Goal: Task Accomplishment & Management: Use online tool/utility

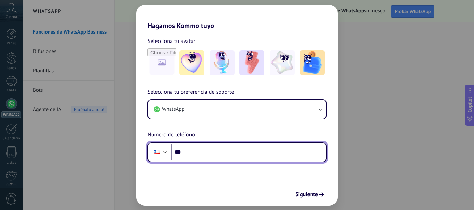
click at [177, 156] on input "***" at bounding box center [248, 153] width 155 height 16
click at [189, 155] on input "***" at bounding box center [248, 153] width 155 height 16
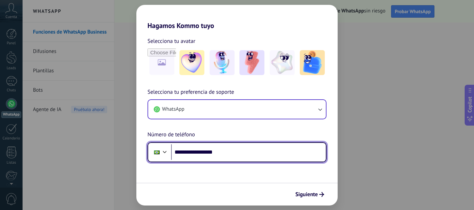
type input "**********"
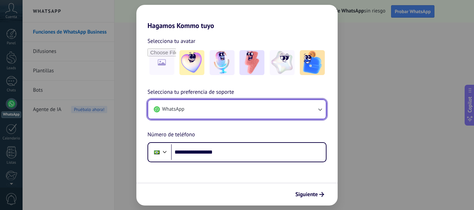
click at [234, 105] on button "WhatsApp" at bounding box center [237, 109] width 178 height 19
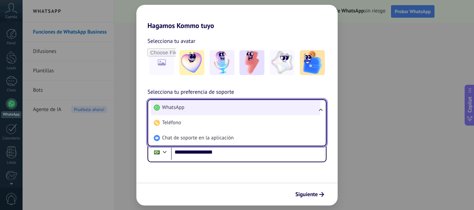
click at [237, 101] on li "WhatsApp" at bounding box center [235, 107] width 169 height 15
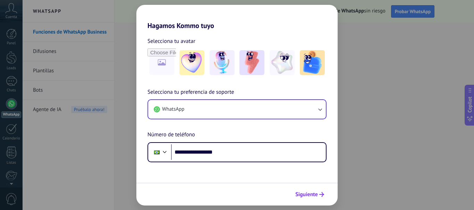
click at [295, 190] on button "Siguiente" at bounding box center [309, 195] width 35 height 12
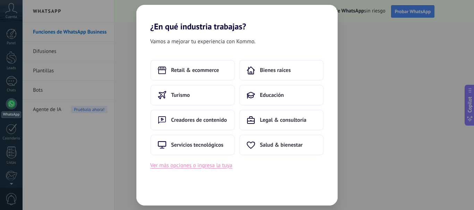
click at [198, 167] on button "Ver más opciones o ingresa la tuya" at bounding box center [191, 165] width 82 height 9
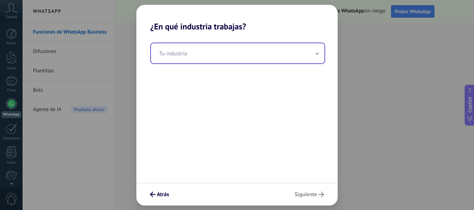
click at [217, 49] on input "text" at bounding box center [237, 53] width 173 height 20
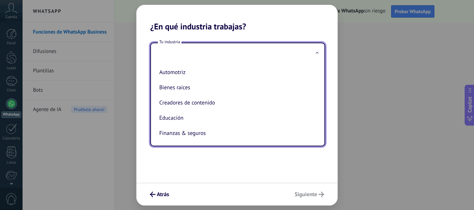
click at [237, 43] on div "Tu industria Automotriz Bienes raíces Creadores de contenido Educación Finanzas…" at bounding box center [237, 95] width 175 height 104
click at [241, 38] on div "Tu industria Automotriz Bienes raíces Creadores de contenido Educación Finanzas…" at bounding box center [236, 108] width 201 height 152
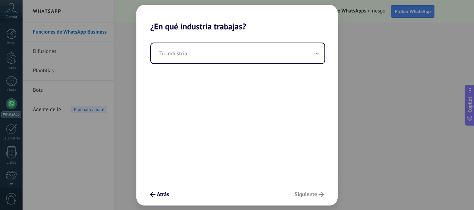
click at [309, 205] on div "Atrás Siguiente" at bounding box center [236, 194] width 201 height 23
click at [307, 201] on div "Atrás Siguiente" at bounding box center [236, 194] width 201 height 23
click at [307, 198] on div "Atrás Siguiente" at bounding box center [236, 194] width 201 height 23
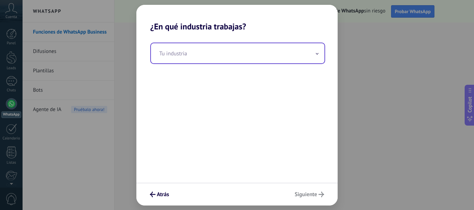
click at [185, 50] on input "text" at bounding box center [237, 53] width 173 height 20
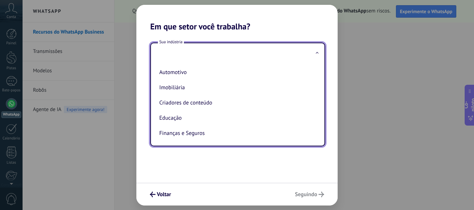
click at [225, 51] on input "text" at bounding box center [237, 53] width 173 height 20
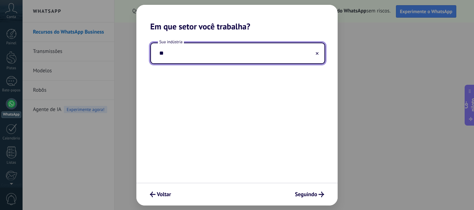
type input "*"
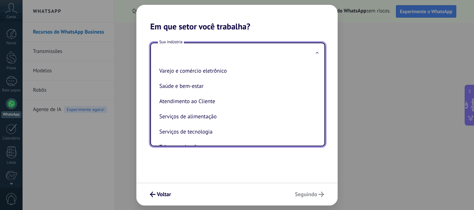
scroll to position [184, 0]
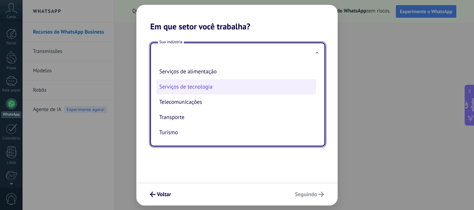
click at [215, 86] on li "Serviços de tecnologia" at bounding box center [235, 86] width 159 height 15
type input "**********"
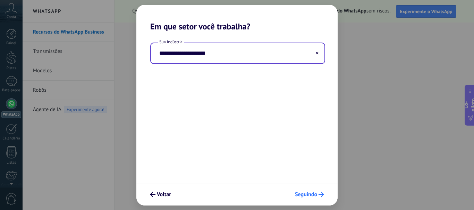
click at [313, 196] on font "Seguindo" at bounding box center [306, 194] width 22 height 7
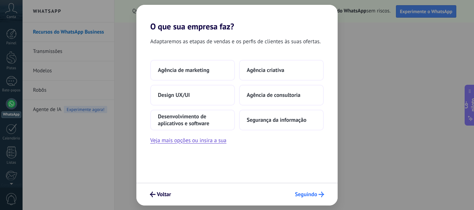
click at [304, 195] on font "Seguindo" at bounding box center [306, 194] width 22 height 7
click at [216, 139] on font "Veja mais opções ou insira a sua" at bounding box center [188, 140] width 76 height 7
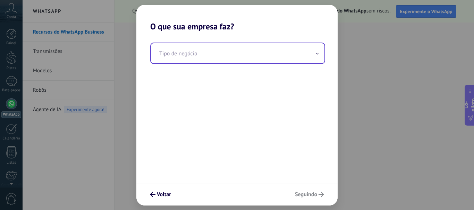
click at [243, 55] on input "text" at bounding box center [237, 53] width 173 height 20
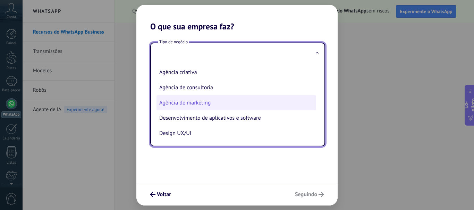
click at [203, 102] on font "Agência de marketing" at bounding box center [184, 103] width 51 height 7
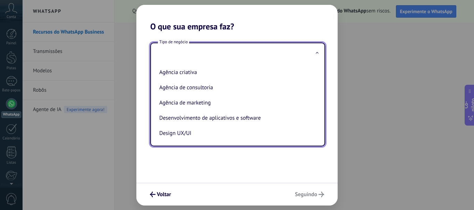
type input "**********"
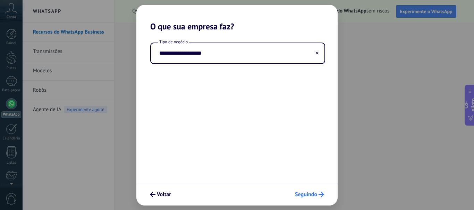
click at [307, 196] on font "Seguindo" at bounding box center [306, 194] width 22 height 7
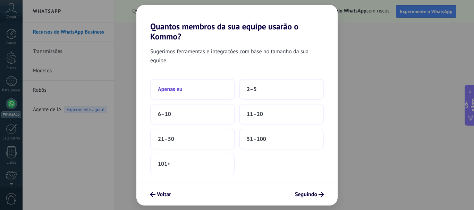
click at [185, 94] on button "Apenas eu" at bounding box center [192, 89] width 85 height 21
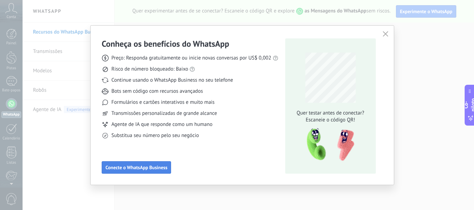
click at [131, 168] on font "Conecte o WhatsApp Business" at bounding box center [136, 168] width 62 height 6
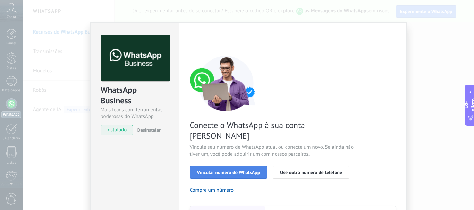
click at [251, 166] on button "Vincular número do WhatsApp" at bounding box center [229, 172] width 78 height 12
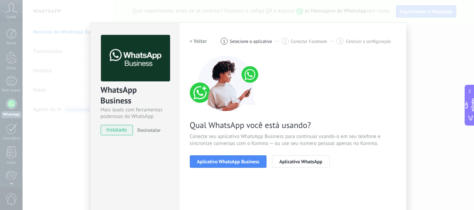
click at [251, 165] on button "Aplicativo WhatsApp Business" at bounding box center [228, 162] width 77 height 12
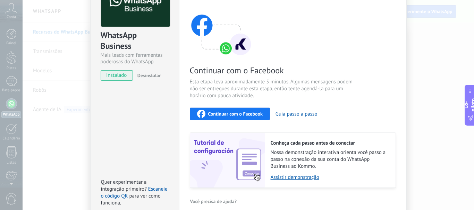
scroll to position [0, 0]
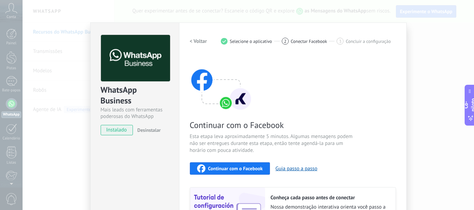
click at [196, 43] on font "< Voltar" at bounding box center [198, 41] width 17 height 7
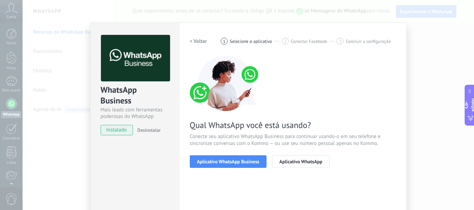
click at [196, 43] on font "< Voltar" at bounding box center [198, 41] width 17 height 7
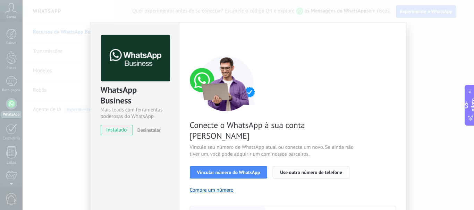
click at [307, 167] on button "Use outro número de telefone" at bounding box center [311, 172] width 77 height 12
click at [155, 125] on div "Desinstalar" at bounding box center [148, 130] width 26 height 10
click at [155, 129] on font "Desinstalar" at bounding box center [148, 130] width 23 height 6
click at [429, 80] on div "WhatsApp Business Mais leads com ferramentas poderosas do WhatsApp instalado De…" at bounding box center [248, 105] width 451 height 210
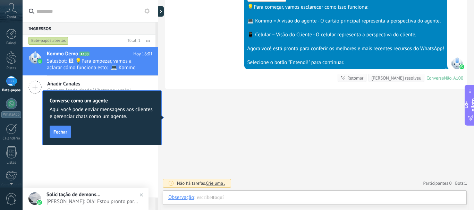
scroll to position [249, 0]
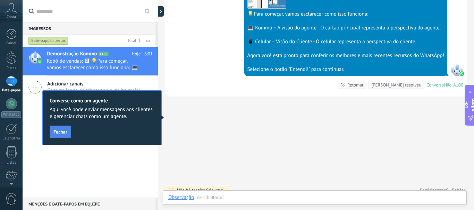
click at [53, 129] on button "Fechar" at bounding box center [60, 132] width 21 height 12
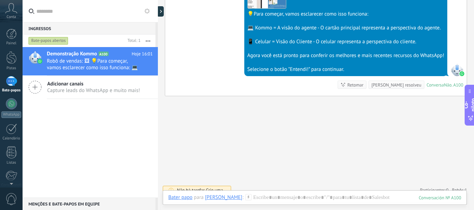
scroll to position [256, 0]
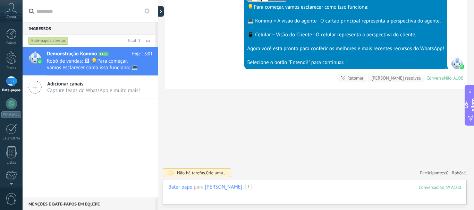
click at [365, 190] on div at bounding box center [314, 194] width 293 height 21
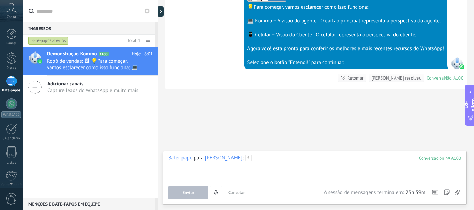
click at [276, 164] on div at bounding box center [314, 168] width 293 height 26
paste div
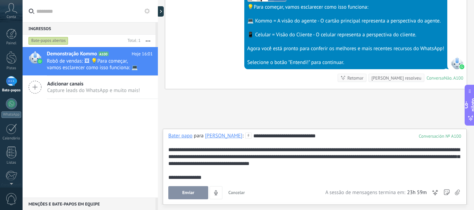
click at [268, 137] on font "**********" at bounding box center [284, 135] width 62 height 5
click at [259, 136] on font "**********" at bounding box center [284, 135] width 62 height 5
click at [255, 136] on font "**********" at bounding box center [284, 135] width 62 height 5
click at [288, 139] on font "**********" at bounding box center [284, 135] width 62 height 5
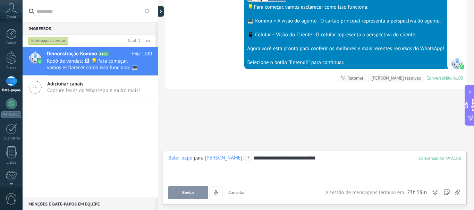
click at [173, 168] on div "**********" at bounding box center [314, 168] width 293 height 26
click at [172, 166] on div "**********" at bounding box center [314, 168] width 293 height 26
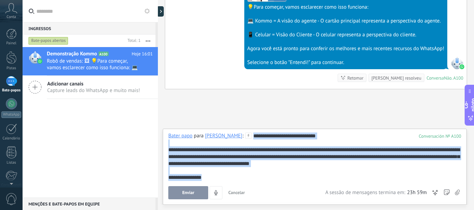
drag, startPoint x: 231, startPoint y: 181, endPoint x: 246, endPoint y: 116, distance: 66.6
click at [247, 119] on div "Procurar Carregar mais Hoje Hoje Criação: 2 eventos Expandir Hoje 16:01 [PERSON…" at bounding box center [316, 105] width 316 height 210
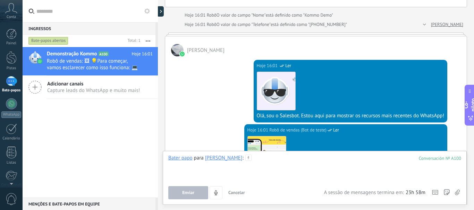
scroll to position [249, 0]
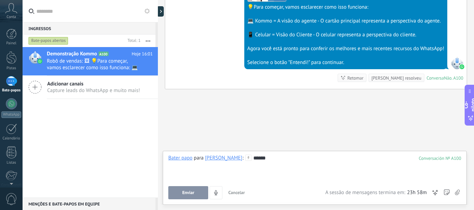
click at [199, 195] on button "Enviar" at bounding box center [188, 193] width 40 height 13
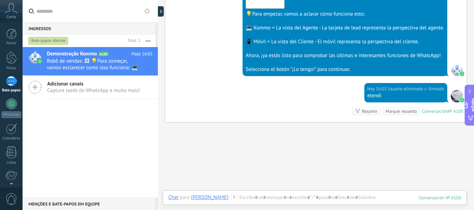
scroll to position [275, 0]
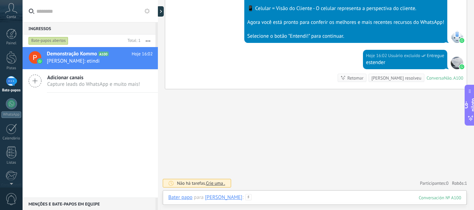
click at [300, 197] on div at bounding box center [314, 205] width 293 height 21
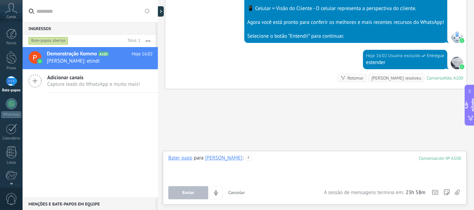
paste div
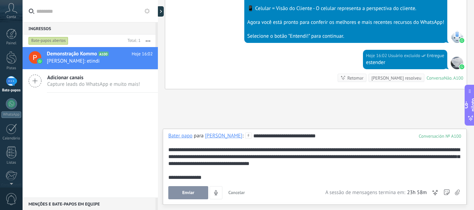
click at [299, 152] on font "**********" at bounding box center [313, 156] width 291 height 19
drag, startPoint x: 299, startPoint y: 152, endPoint x: 284, endPoint y: 159, distance: 17.1
click at [284, 159] on font "**********" at bounding box center [313, 156] width 291 height 19
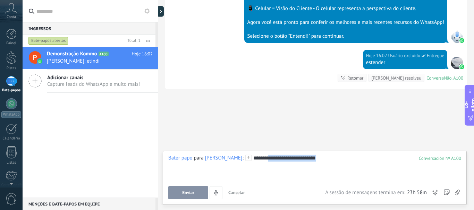
drag, startPoint x: 330, startPoint y: 159, endPoint x: 269, endPoint y: 154, distance: 61.0
click at [269, 154] on div "**********" at bounding box center [315, 178] width 304 height 54
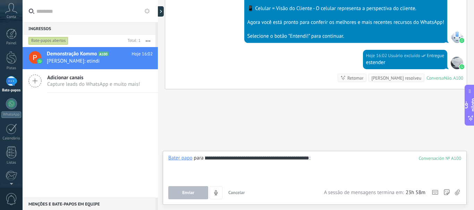
scroll to position [0, 394]
type input "**********"
drag, startPoint x: 313, startPoint y: 161, endPoint x: 209, endPoint y: 158, distance: 103.7
click at [209, 158] on div "**********" at bounding box center [314, 168] width 293 height 26
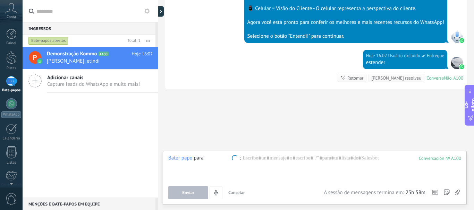
click at [209, 158] on input "text" at bounding box center [222, 158] width 35 height 7
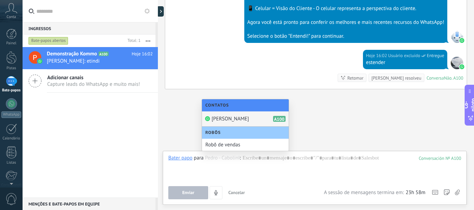
click at [240, 104] on div "Contatos" at bounding box center [245, 106] width 87 height 12
click at [229, 141] on div "Robô de vendas" at bounding box center [245, 145] width 87 height 12
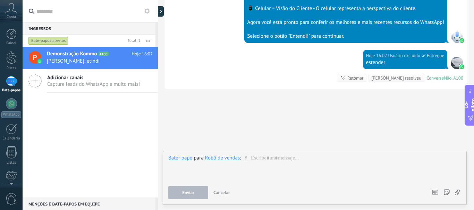
click at [231, 161] on div "Robô de vendas" at bounding box center [222, 158] width 35 height 7
click at [231, 158] on font "Robô de vendas" at bounding box center [222, 158] width 35 height 7
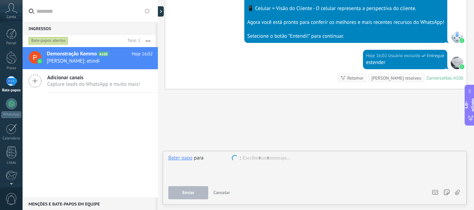
click at [231, 158] on input "text" at bounding box center [222, 158] width 35 height 7
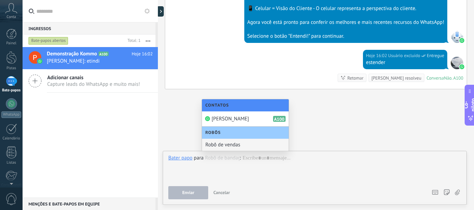
click at [239, 133] on div "Robôs" at bounding box center [245, 133] width 87 height 12
click at [236, 121] on font "[PERSON_NAME]" at bounding box center [229, 119] width 37 height 7
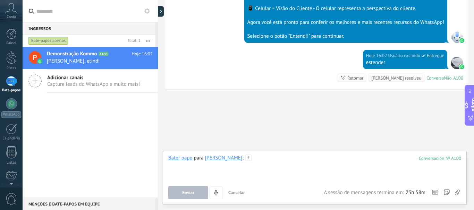
click at [312, 158] on div at bounding box center [314, 168] width 293 height 26
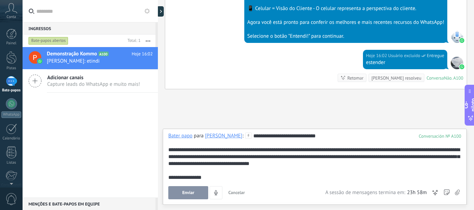
click at [190, 191] on font "Enviar" at bounding box center [188, 193] width 12 height 6
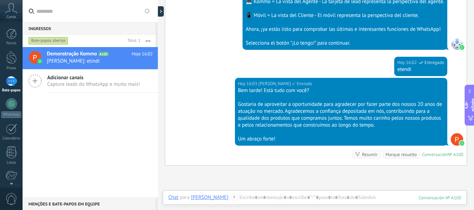
scroll to position [345, 0]
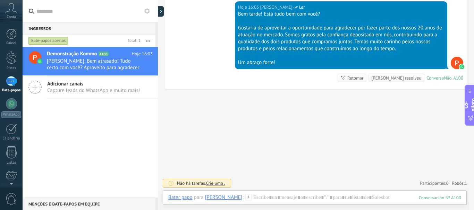
click at [222, 183] on font "Crie uma ." at bounding box center [215, 184] width 19 height 6
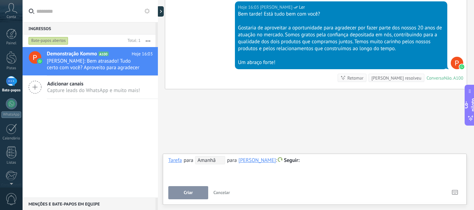
click at [254, 165] on div "**********" at bounding box center [314, 168] width 293 height 25
click at [264, 161] on font "[PERSON_NAME]" at bounding box center [256, 160] width 37 height 7
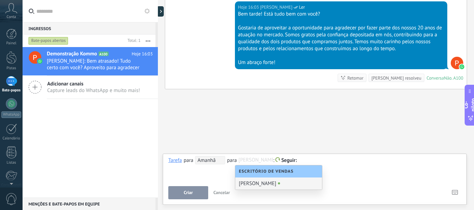
click at [268, 169] on font "Escritório de vendas" at bounding box center [266, 171] width 55 height 5
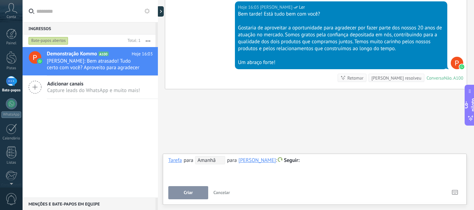
scroll to position [276, 0]
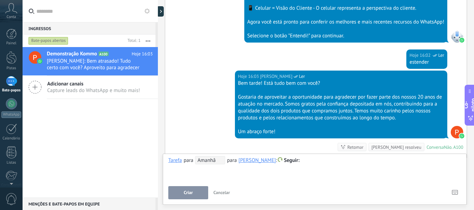
click at [98, 89] on font "Capture leads do WhatsApp e muito mais!" at bounding box center [93, 90] width 93 height 7
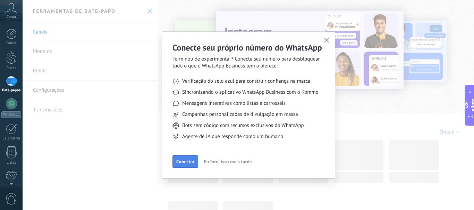
click at [180, 164] on font "Conectar" at bounding box center [185, 162] width 18 height 6
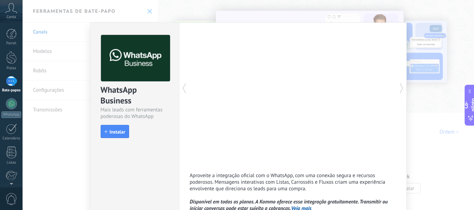
click at [412, 31] on div "WhatsApp Business Mais leads com ferramentas poderosas do WhatsApp instalar Ins…" at bounding box center [248, 105] width 451 height 210
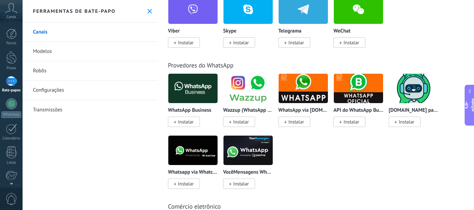
scroll to position [35, 0]
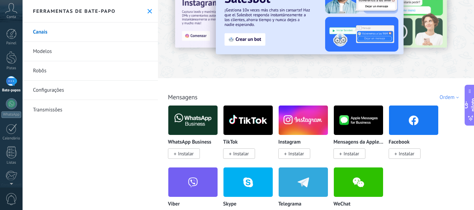
click at [146, 14] on div "Ferramentas de bate-papo" at bounding box center [90, 11] width 135 height 23
click at [147, 13] on icon at bounding box center [149, 11] width 5 height 5
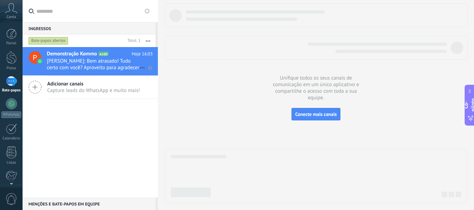
click at [139, 67] on icon at bounding box center [142, 68] width 8 height 8
click at [167, 60] on div at bounding box center [237, 105] width 474 height 210
click at [119, 61] on font "[PERSON_NAME]: Bem atrasado! Tudo certo com você? Aproveito para agradecer por …" at bounding box center [93, 91] width 93 height 66
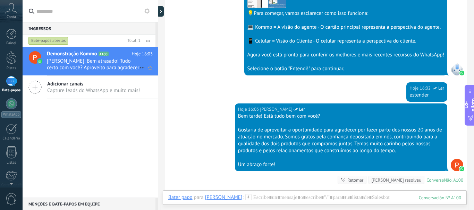
scroll to position [312, 0]
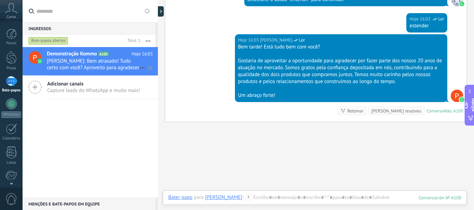
click at [439, 196] on div "100" at bounding box center [439, 198] width 42 height 6
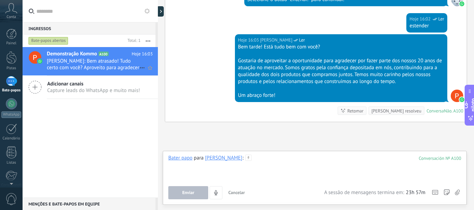
click at [376, 174] on div at bounding box center [314, 168] width 293 height 26
drag, startPoint x: 325, startPoint y: 171, endPoint x: 139, endPoint y: 145, distance: 187.4
click at [139, 145] on div "Ingressos 0 Bate-papos abertos Total: 1 Mudo Ações múltiplas Ordem Mais recente…" at bounding box center [237, 105] width 474 height 210
drag, startPoint x: 277, startPoint y: 165, endPoint x: 79, endPoint y: 146, distance: 198.8
click at [77, 147] on div "Ingressos 0 Bate-papos abertos Total: 1 Mudo Ações múltiplas Ordem Mais recente…" at bounding box center [237, 105] width 474 height 210
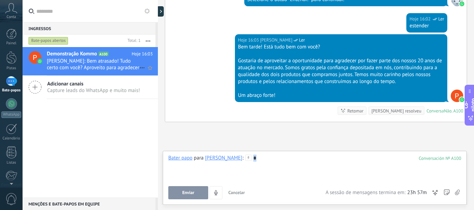
drag, startPoint x: 272, startPoint y: 157, endPoint x: 116, endPoint y: 144, distance: 156.3
click at [116, 144] on div "Ingressos 0 Bate-papos abertos Total: 1 Mudo Ações múltiplas Ordem Mais recente…" at bounding box center [237, 105] width 474 height 210
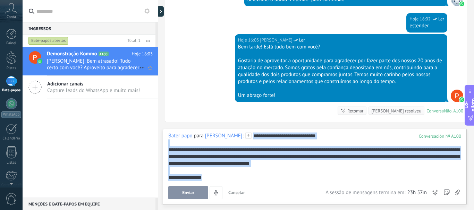
drag, startPoint x: 299, startPoint y: 162, endPoint x: 133, endPoint y: 107, distance: 174.3
click at [132, 109] on div "Ingressos 0 Bate-papos abertos Total: 1 Mudo Ações múltiplas Ordem Mais recente…" at bounding box center [237, 105] width 474 height 210
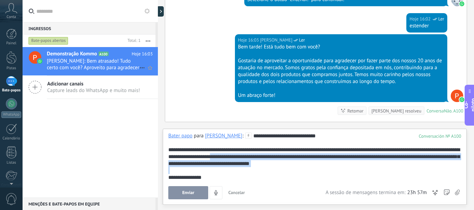
drag, startPoint x: 303, startPoint y: 170, endPoint x: 185, endPoint y: 86, distance: 144.6
click at [174, 113] on div "Procurar Carregar mais Hoje Hoje Criação: 2 eventos Expandir Hoje 16:01 [PERSON…" at bounding box center [316, 105] width 316 height 210
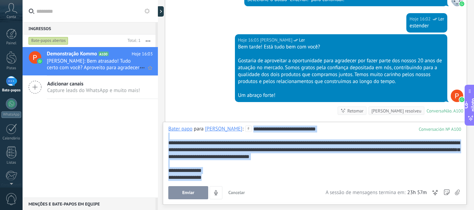
drag, startPoint x: 244, startPoint y: 172, endPoint x: 245, endPoint y: 87, distance: 85.0
click at [245, 87] on div "Procurar Carregar mais Hoje Hoje Criação: 2 eventos Expandir Hoje 16:01 [PERSON…" at bounding box center [316, 105] width 316 height 210
drag, startPoint x: 219, startPoint y: 154, endPoint x: 253, endPoint y: 66, distance: 94.5
click at [253, 66] on div "Procurar Carregar mais Hoje Hoje Criação: 2 eventos Expandir Hoje 16:01 [PERSON…" at bounding box center [316, 105] width 316 height 210
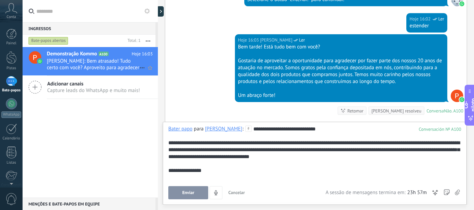
click at [185, 195] on span "Enviar" at bounding box center [188, 193] width 12 height 5
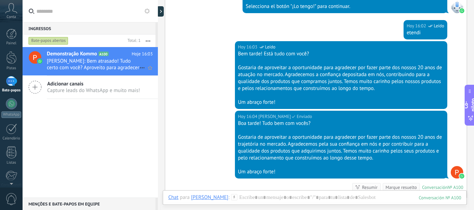
scroll to position [415, 0]
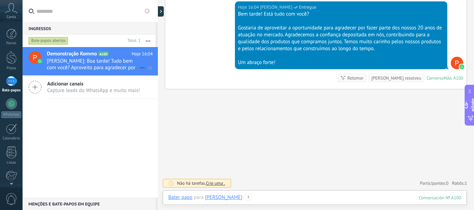
click at [396, 197] on div at bounding box center [314, 205] width 293 height 21
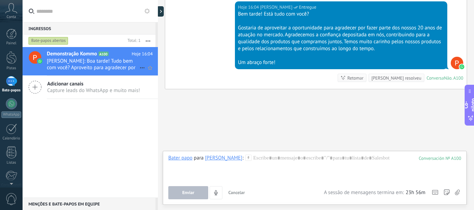
click at [457, 190] on icon at bounding box center [457, 193] width 5 height 6
click at [0, 0] on input "file" at bounding box center [0, 0] width 0 height 0
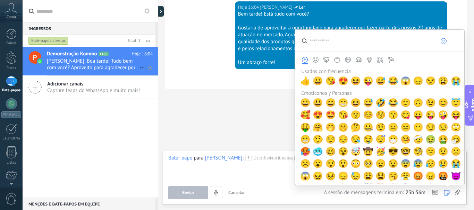
click at [456, 195] on icon at bounding box center [457, 193] width 5 height 6
click at [0, 0] on input "file" at bounding box center [0, 0] width 0 height 0
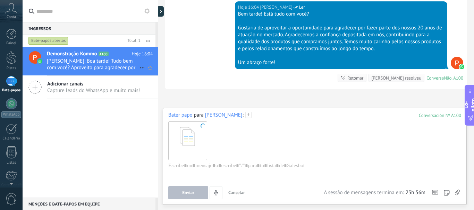
click at [254, 124] on div at bounding box center [314, 141] width 293 height 44
click at [270, 153] on div at bounding box center [314, 141] width 293 height 44
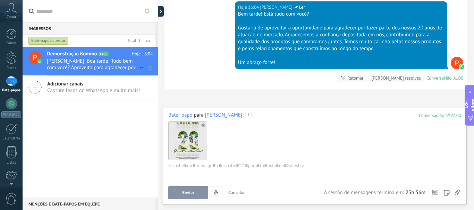
click at [227, 113] on font "[PERSON_NAME]" at bounding box center [223, 115] width 37 height 7
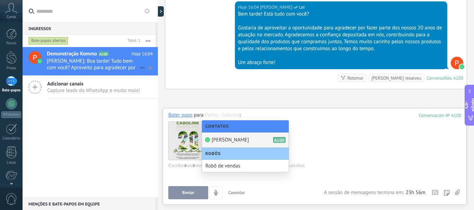
click at [234, 162] on div "Robô de vendas" at bounding box center [245, 166] width 87 height 12
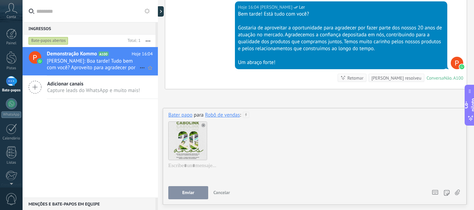
click at [262, 120] on div at bounding box center [314, 141] width 293 height 44
click at [204, 173] on div at bounding box center [313, 176] width 290 height 26
paste div
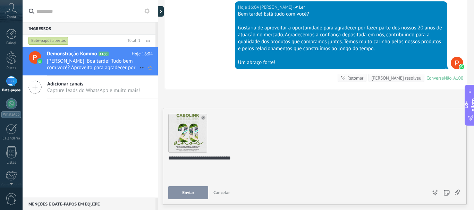
scroll to position [8, 0]
drag, startPoint x: 242, startPoint y: 162, endPoint x: 152, endPoint y: 162, distance: 90.8
click at [152, 162] on div "Ingressos 0 Bate-papos abertos Total: 1 Mudo Ações múltiplas Ordem Mais recente…" at bounding box center [237, 105] width 474 height 210
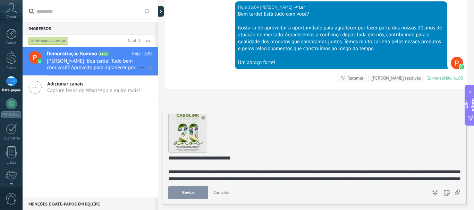
scroll to position [30, 0]
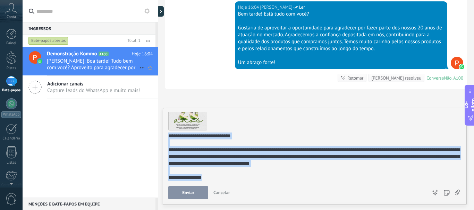
drag, startPoint x: 210, startPoint y: 178, endPoint x: 170, endPoint y: 133, distance: 60.1
click at [170, 133] on div "**********" at bounding box center [313, 157] width 290 height 49
drag, startPoint x: 207, startPoint y: 176, endPoint x: 169, endPoint y: 135, distance: 56.2
click at [169, 135] on div "**********" at bounding box center [313, 157] width 290 height 49
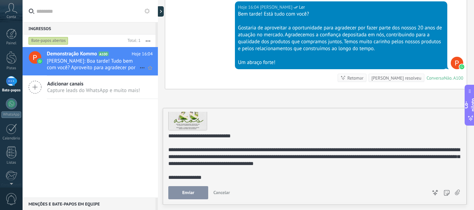
click at [188, 192] on span "Enviar" at bounding box center [188, 193] width 12 height 5
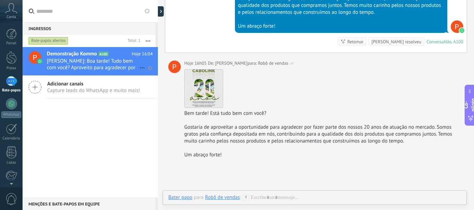
scroll to position [520, 0]
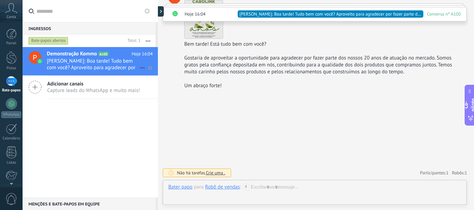
drag, startPoint x: 235, startPoint y: 69, endPoint x: 217, endPoint y: 97, distance: 33.5
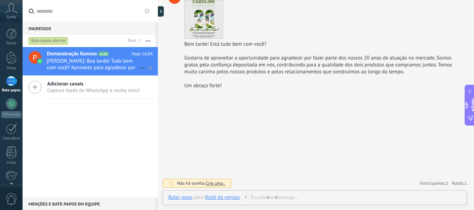
scroll to position [451, 0]
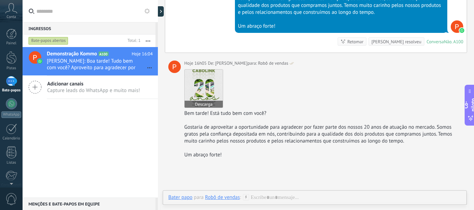
drag, startPoint x: 76, startPoint y: 57, endPoint x: 202, endPoint y: 72, distance: 127.1
click at [202, 72] on img at bounding box center [203, 89] width 38 height 38
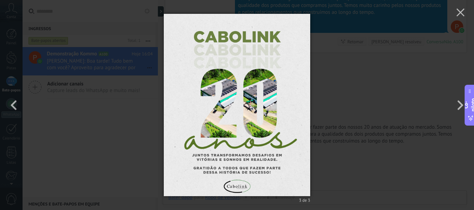
click at [352, 61] on div "3 de 3" at bounding box center [237, 105] width 474 height 210
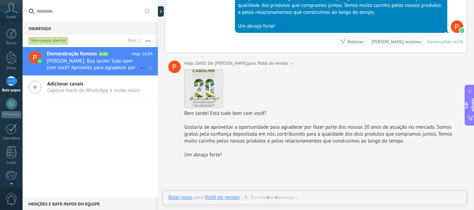
click at [142, 68] on icon at bounding box center [142, 68] width 8 height 8
click at [158, 72] on font "Conversa encerrada" at bounding box center [170, 71] width 43 height 7
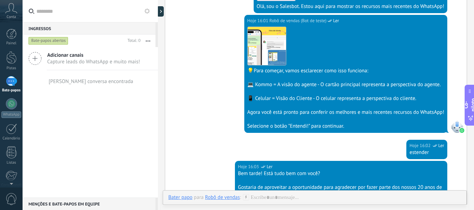
scroll to position [324, 0]
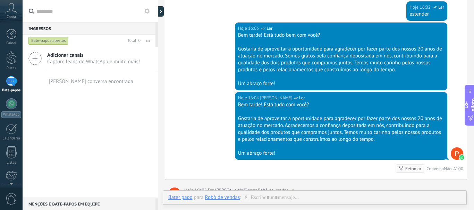
click at [52, 43] on font "Bate-papos abertos" at bounding box center [48, 40] width 34 height 5
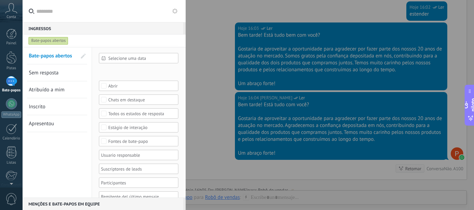
click at [177, 15] on input "text" at bounding box center [108, 11] width 144 height 22
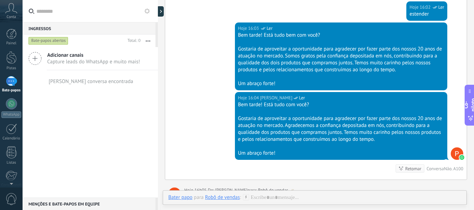
click at [69, 56] on font "Adicionar canais" at bounding box center [65, 55] width 36 height 7
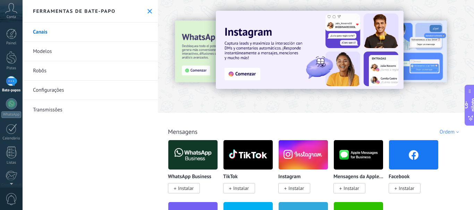
click at [59, 71] on link "Robôs" at bounding box center [90, 70] width 135 height 19
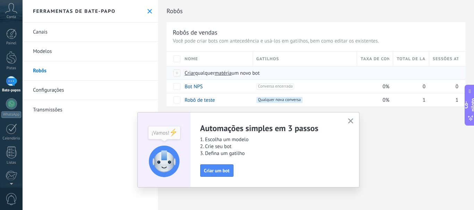
click at [197, 76] on font "qualquer" at bounding box center [205, 73] width 20 height 7
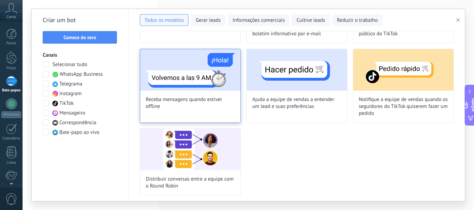
scroll to position [542, 0]
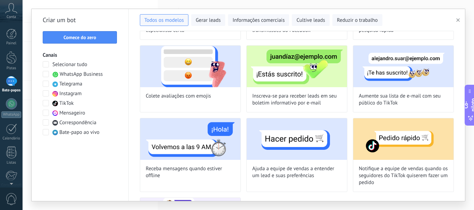
click at [89, 73] on font "WhatsApp Business" at bounding box center [81, 74] width 43 height 7
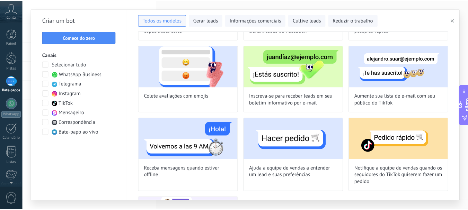
scroll to position [226, 0]
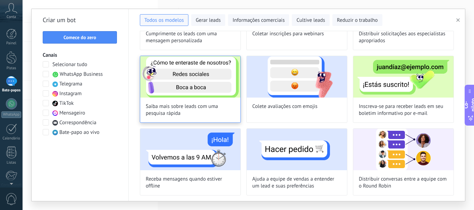
click at [190, 75] on img at bounding box center [190, 77] width 100 height 42
type input "**********"
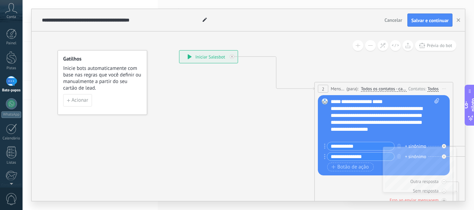
click at [364, 108] on font "**********" at bounding box center [376, 119] width 92 height 26
click at [355, 113] on font "**********" at bounding box center [376, 119] width 92 height 26
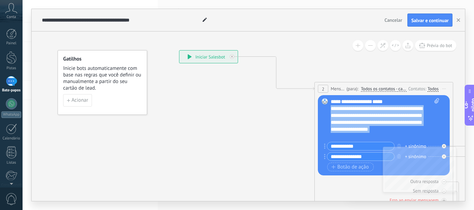
click at [355, 111] on font "**********" at bounding box center [376, 119] width 92 height 26
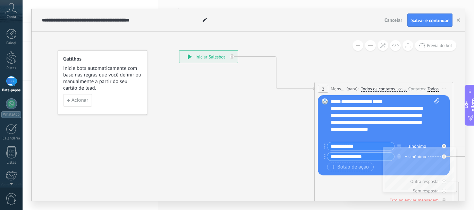
click at [324, 158] on circle at bounding box center [324, 158] width 1 height 1
click at [426, 105] on div "**********" at bounding box center [384, 119] width 109 height 42
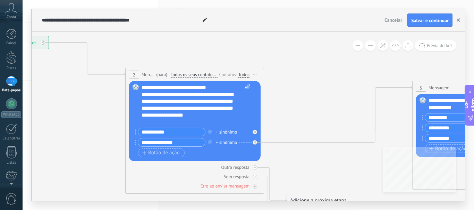
click at [460, 22] on button "button" at bounding box center [458, 20] width 10 height 13
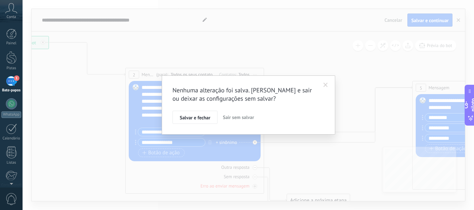
click at [244, 122] on button "Sair sem salvar" at bounding box center [238, 117] width 37 height 13
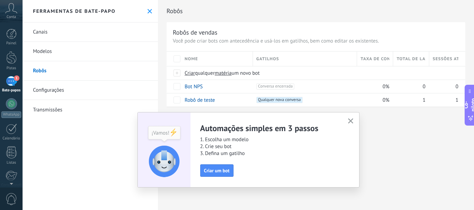
click at [20, 80] on link "1 Bate-papos" at bounding box center [11, 84] width 23 height 17
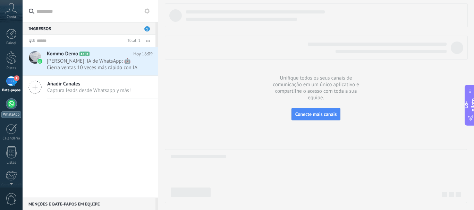
click at [20, 104] on link "WhatsApp" at bounding box center [11, 108] width 23 height 20
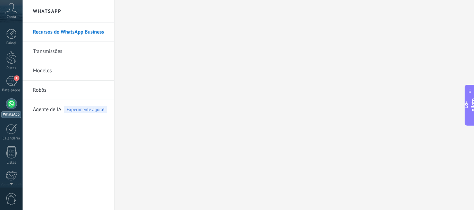
click at [74, 37] on link "Recursos do WhatsApp Business" at bounding box center [70, 32] width 74 height 19
click at [85, 57] on link "Transmissões" at bounding box center [70, 51] width 74 height 19
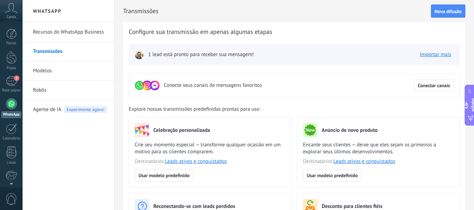
click at [78, 66] on link "Modelos" at bounding box center [70, 70] width 74 height 19
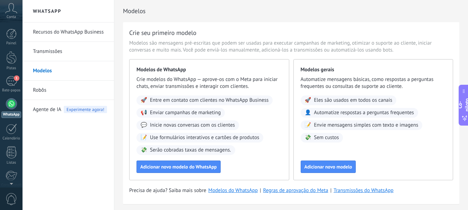
scroll to position [24, 0]
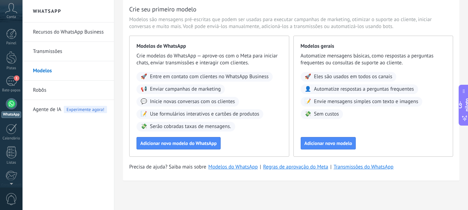
click at [62, 88] on link "Robôs" at bounding box center [70, 90] width 74 height 19
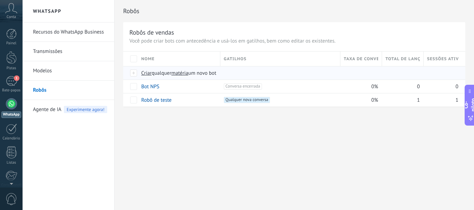
click at [137, 75] on div at bounding box center [134, 73] width 8 height 6
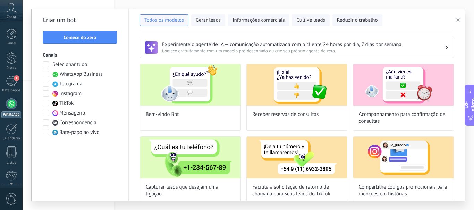
click at [72, 75] on font "WhatsApp Business" at bounding box center [81, 74] width 43 height 7
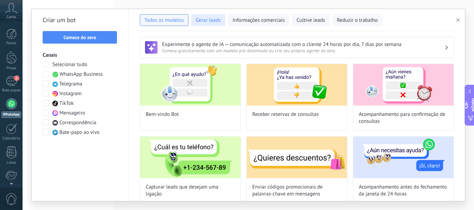
click at [209, 25] on button "Gerar leads" at bounding box center [208, 20] width 34 height 12
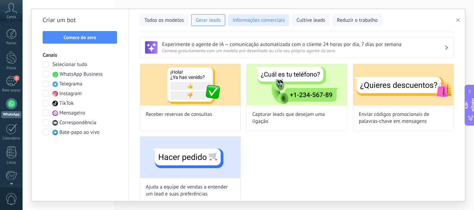
click at [252, 20] on font "Informações comerciais" at bounding box center [258, 20] width 52 height 7
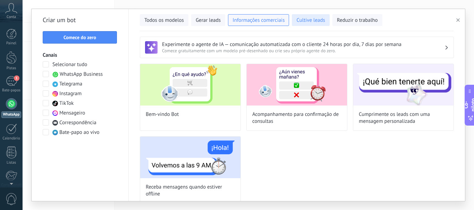
click at [309, 24] on span "Cultive leads" at bounding box center [310, 20] width 28 height 7
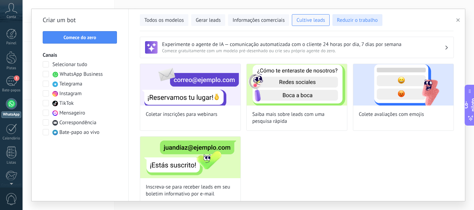
click at [341, 24] on span "Reduzir o trabalho" at bounding box center [357, 20] width 41 height 7
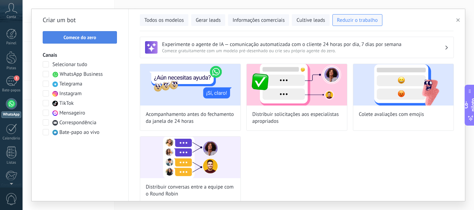
click at [60, 43] on button "Comece do zero" at bounding box center [80, 37] width 74 height 12
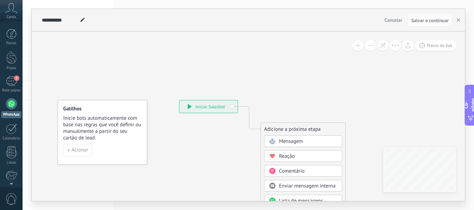
click at [310, 141] on div "Mensagem" at bounding box center [308, 141] width 58 height 7
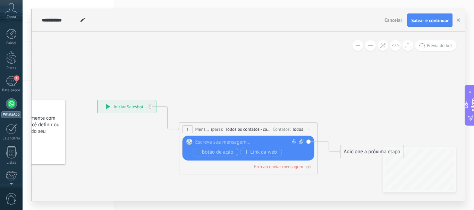
click at [265, 143] on div at bounding box center [246, 142] width 103 height 7
click at [264, 144] on div at bounding box center [246, 142] width 103 height 7
paste div
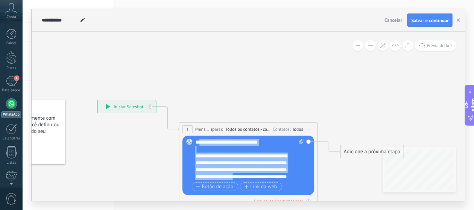
drag, startPoint x: 269, startPoint y: 177, endPoint x: 198, endPoint y: 131, distance: 84.3
click at [198, 131] on div "1 Mensagem ******* (para): Todos os contatos - canais selecionados Todos os con…" at bounding box center [248, 166] width 139 height 87
click at [279, 93] on icon at bounding box center [237, 133] width 627 height 412
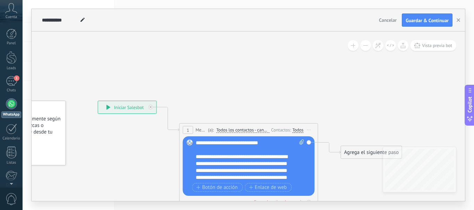
scroll to position [49, 0]
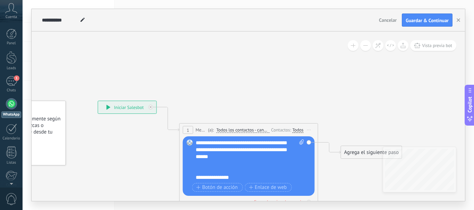
click at [299, 143] on icon at bounding box center [301, 142] width 5 height 5
click input "Subir" at bounding box center [0, 0] width 0 height 0
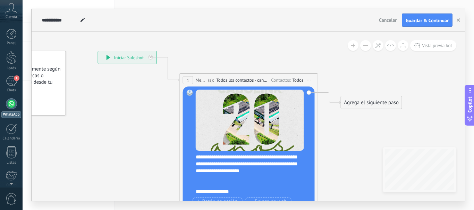
click at [232, 161] on div "**********" at bounding box center [247, 153] width 103 height 55
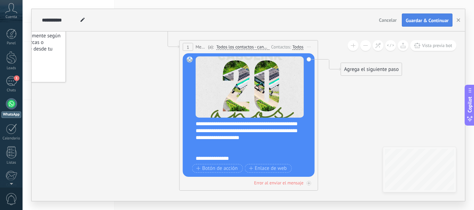
click at [422, 22] on span "Guardar & Continuar" at bounding box center [426, 20] width 43 height 5
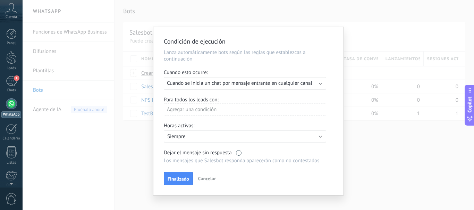
click at [209, 135] on p "Siempre" at bounding box center [227, 136] width 121 height 7
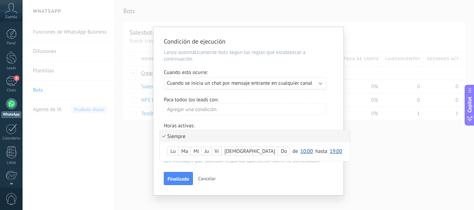
click at [273, 104] on div at bounding box center [248, 111] width 190 height 169
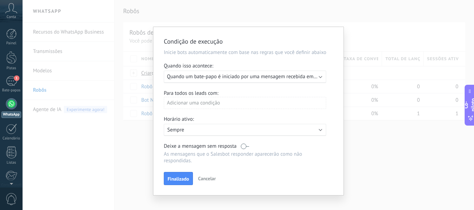
click at [248, 90] on div "Para todos os leads com:" at bounding box center [248, 93] width 169 height 7
click at [251, 77] on font "Quando um bate-papo é iniciado por uma mensagem recebida em qualquer canal" at bounding box center [257, 77] width 181 height 7
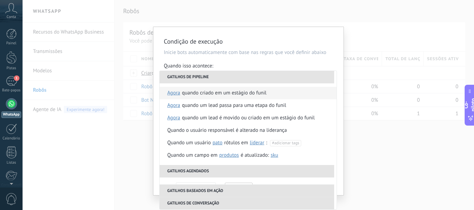
click at [223, 96] on font "Quando criado em um estágio do funil" at bounding box center [224, 93] width 85 height 7
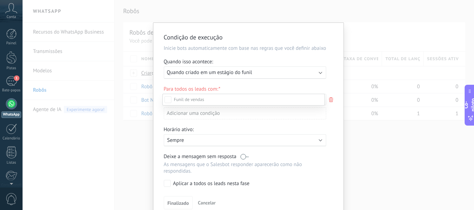
click at [238, 77] on div at bounding box center [248, 105] width 451 height 210
click at [0, 0] on div "Leads de entrada Nova consulta Qualificado Chamada agendada Proposta em prepara…" at bounding box center [0, 0] width 0 height 0
click at [230, 97] on label at bounding box center [243, 100] width 162 height 12
click at [245, 73] on div at bounding box center [248, 105] width 451 height 210
click at [246, 73] on font "Quando criado em um estágio do funil" at bounding box center [209, 72] width 85 height 7
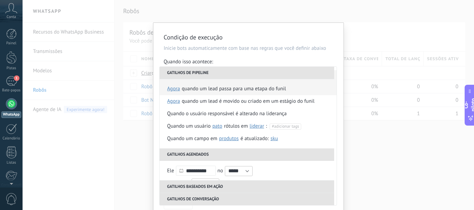
scroll to position [0, 0]
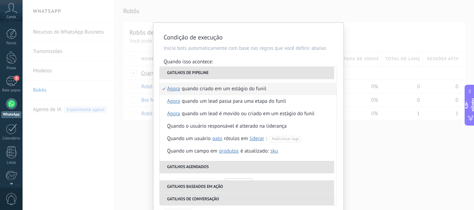
click at [237, 88] on font "Quando criado em um estágio do funil" at bounding box center [224, 89] width 85 height 7
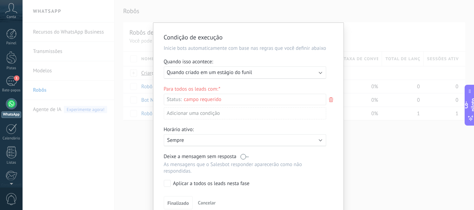
click at [0, 0] on div "Leads de entrada Nova consulta Qualificado Chamada agendada Proposta em prepara…" at bounding box center [0, 0] width 0 height 0
click at [0, 0] on label "Leads de entrada" at bounding box center [0, 0] width 0 height 0
click at [250, 56] on div at bounding box center [248, 105] width 451 height 210
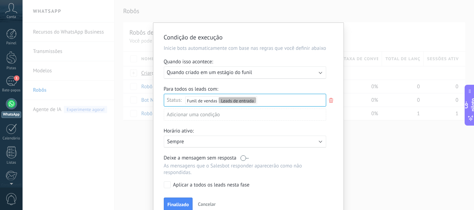
click at [208, 117] on font "Adicionar uma condição" at bounding box center [193, 115] width 53 height 7
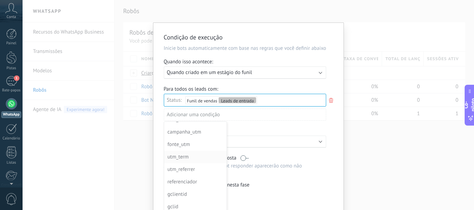
scroll to position [0, 0]
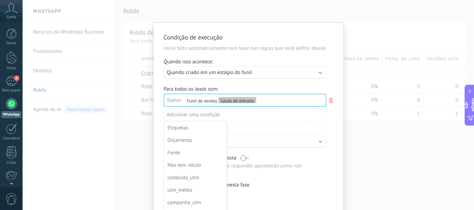
click at [255, 114] on div at bounding box center [248, 122] width 190 height 198
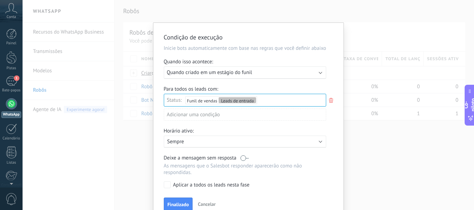
click at [232, 143] on p "Sempre" at bounding box center [227, 142] width 121 height 7
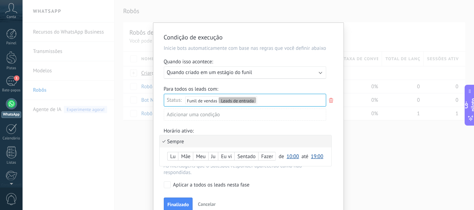
scroll to position [34, 0]
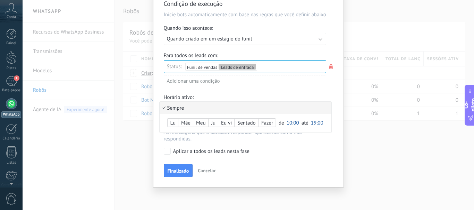
click at [244, 93] on div at bounding box center [248, 88] width 190 height 198
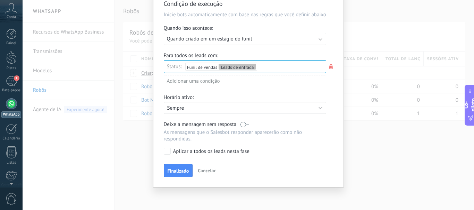
click at [171, 154] on label "Aplicar a todos os leads nesta fase" at bounding box center [244, 151] width 160 height 7
click at [176, 180] on div "Condição de execução Inicie bots automaticamente com base nas regras que você d…" at bounding box center [248, 88] width 190 height 198
click at [176, 176] on button "Finalizado" at bounding box center [178, 170] width 29 height 13
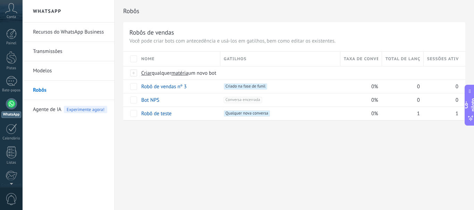
click at [14, 103] on div at bounding box center [11, 103] width 11 height 11
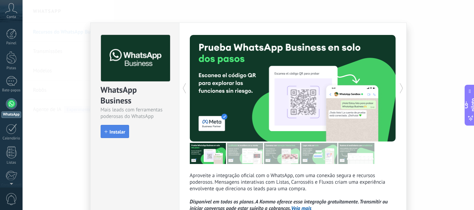
click at [120, 129] on button "Instalar" at bounding box center [115, 131] width 28 height 13
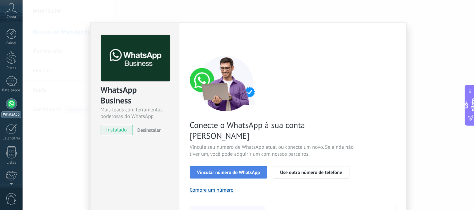
click at [202, 166] on div "Vincular número do WhatsApp Use outro número de telefone" at bounding box center [293, 172] width 206 height 12
click at [202, 170] on font "Vincular número do WhatsApp" at bounding box center [228, 173] width 63 height 6
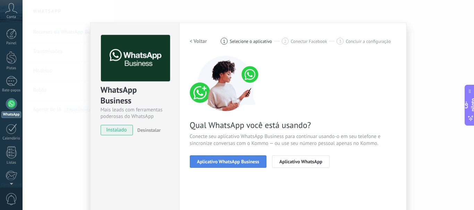
click at [223, 160] on font "Aplicativo WhatsApp Business" at bounding box center [228, 162] width 62 height 6
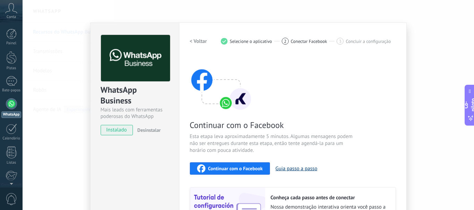
click at [301, 170] on font "Guia passo a passo" at bounding box center [296, 169] width 42 height 7
click at [193, 43] on font "< Voltar" at bounding box center [198, 41] width 17 height 7
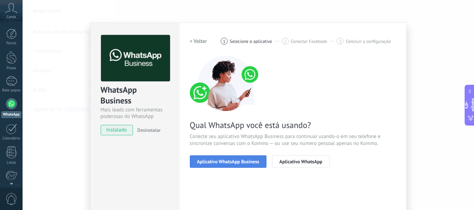
click at [257, 161] on button "Aplicativo WhatsApp Business" at bounding box center [228, 162] width 77 height 12
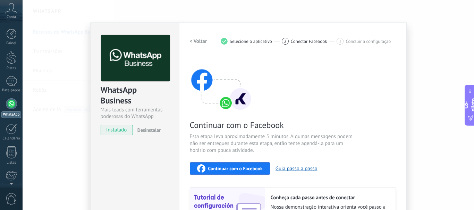
click at [228, 169] on font "Continuar com o Facebook" at bounding box center [235, 169] width 54 height 6
click at [250, 173] on button "Continuar com o Facebook" at bounding box center [230, 169] width 80 height 12
click at [12, 81] on div "1" at bounding box center [11, 81] width 11 height 10
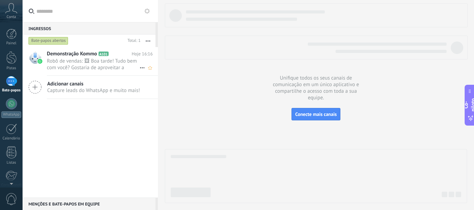
click at [72, 71] on font "Robô de vendas: 🖼 Boa tarde! Tudo bem com você? Gostaria de aproveitar a oportu…" at bounding box center [92, 71] width 90 height 26
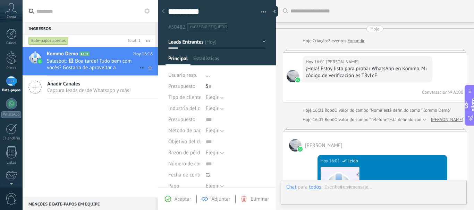
scroll to position [835, 0]
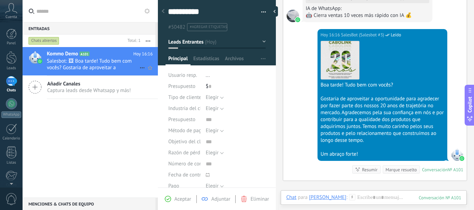
click at [325, 198] on div "[PERSON_NAME]" at bounding box center [327, 198] width 37 height 6
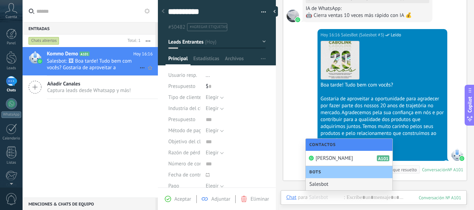
click at [301, 199] on span "para" at bounding box center [302, 198] width 10 height 7
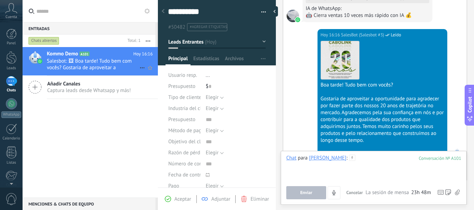
click at [290, 164] on div at bounding box center [373, 168] width 175 height 26
click at [290, 160] on div "Chat" at bounding box center [291, 158] width 10 height 6
click at [302, 110] on div "Hoy 16:16 SalesBot (Salesbot #3) Leído Descargar Boa tarde! Tudo bem com vocês?…" at bounding box center [374, 105] width 183 height 152
click at [330, 160] on div "[PERSON_NAME]" at bounding box center [327, 158] width 37 height 6
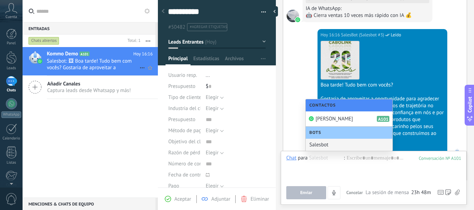
click at [342, 142] on div "Salesbot" at bounding box center [348, 145] width 87 height 12
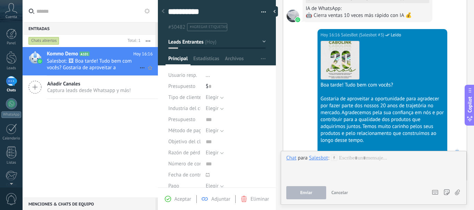
click at [314, 161] on div "Salesbot" at bounding box center [318, 158] width 19 height 7
click at [316, 154] on div "Chat Correo Nota Tarea Chat para Salesbot : Enviar Cancelar Rastrear clics en l…" at bounding box center [373, 178] width 186 height 54
click at [316, 159] on div "Salesbot" at bounding box center [318, 158] width 19 height 6
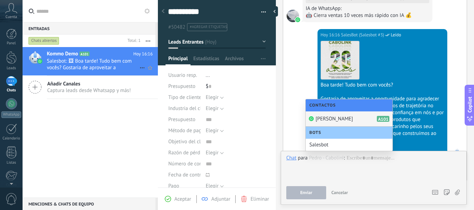
click at [329, 119] on span "[PERSON_NAME]" at bounding box center [333, 119] width 37 height 7
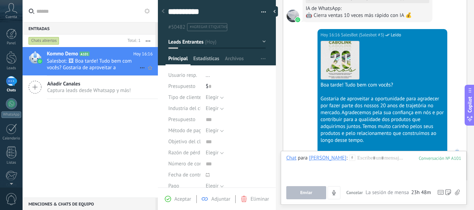
click at [213, 57] on span "Estadísticas" at bounding box center [206, 60] width 26 height 10
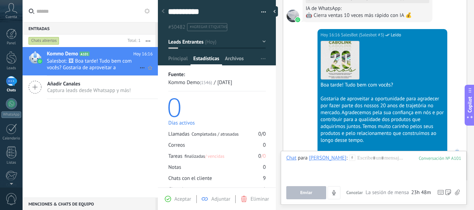
click at [230, 56] on span "Archivos" at bounding box center [234, 60] width 19 height 10
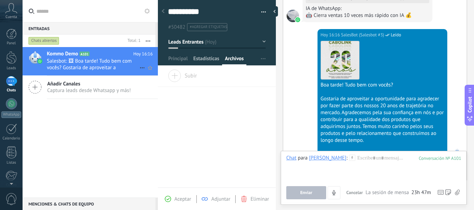
click at [204, 61] on span "Estadísticas" at bounding box center [206, 60] width 26 height 10
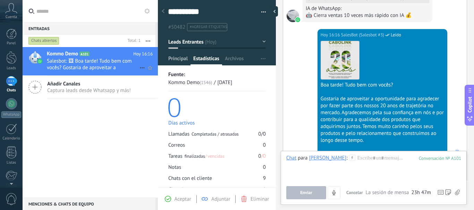
click at [170, 60] on span "Principal" at bounding box center [177, 60] width 19 height 10
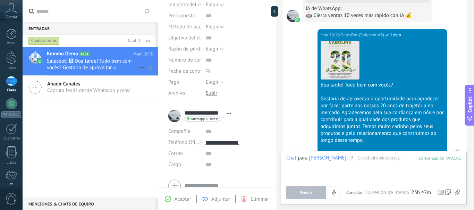
scroll to position [135, 0]
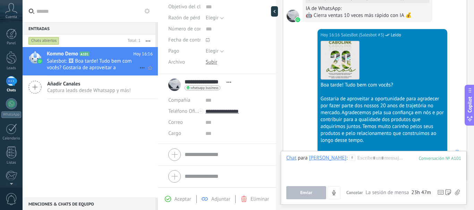
click at [187, 200] on span "Aceptar" at bounding box center [182, 199] width 17 height 7
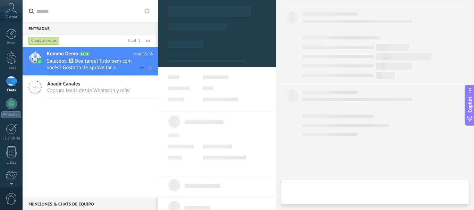
type textarea "**********"
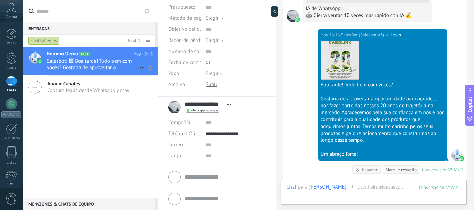
scroll to position [948, 0]
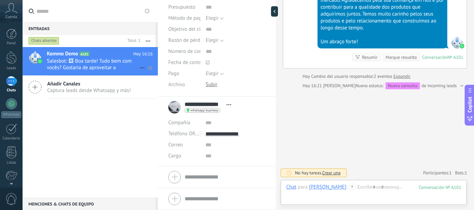
click at [432, 85] on div "Nuevo estatus: Nueva consulta de Incoming leads" at bounding box center [405, 86] width 101 height 7
click at [420, 85] on div "Nueva consulta" at bounding box center [402, 86] width 34 height 7
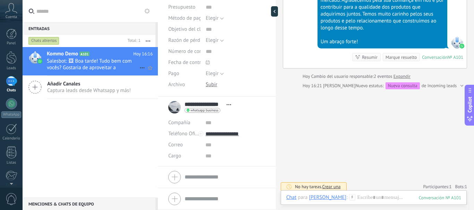
scroll to position [844, 0]
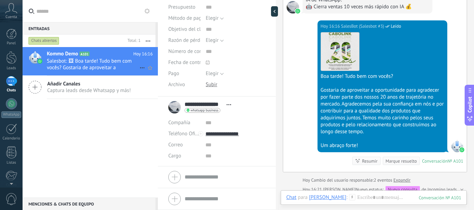
click at [383, 87] on div "Gostaria de aproveitar a oportunidade para agradecer por fazer parte dos nossos…" at bounding box center [381, 111] width 123 height 49
click at [395, 162] on div "Marque resuelto" at bounding box center [400, 161] width 31 height 7
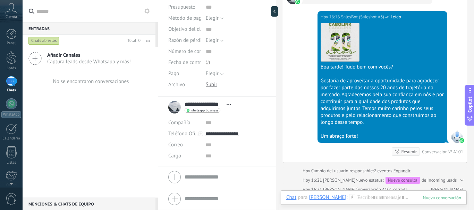
scroll to position [957, 0]
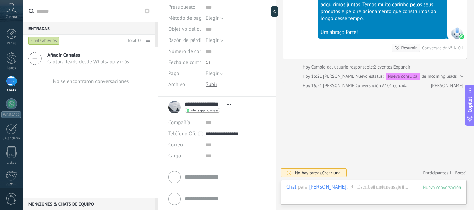
drag, startPoint x: 390, startPoint y: 125, endPoint x: 325, endPoint y: 137, distance: 66.9
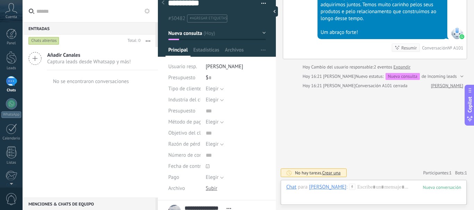
scroll to position [0, 0]
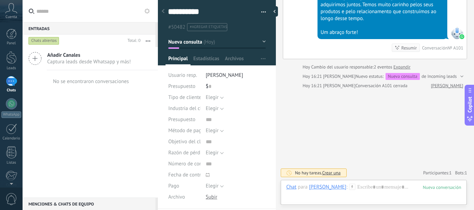
click at [164, 12] on div at bounding box center [163, 12] width 10 height 14
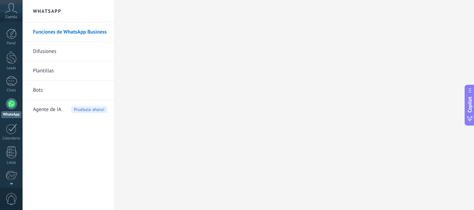
click at [79, 90] on link "Bots" at bounding box center [70, 90] width 74 height 19
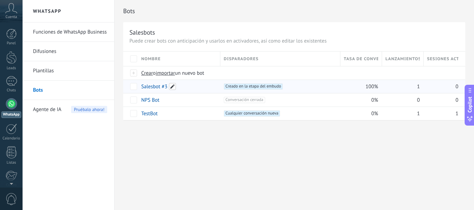
click at [172, 86] on span at bounding box center [172, 86] width 7 height 7
click at [183, 100] on span "Cancelar" at bounding box center [187, 102] width 18 height 6
click at [211, 90] on div "Salesbot #3" at bounding box center [177, 86] width 79 height 13
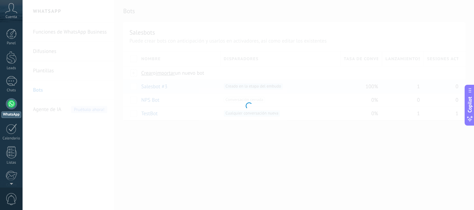
type input "**********"
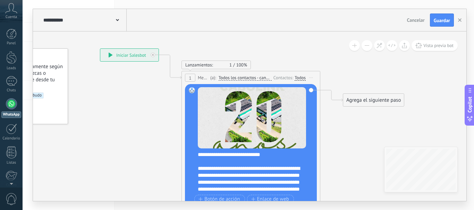
drag, startPoint x: 283, startPoint y: 71, endPoint x: 204, endPoint y: 39, distance: 85.4
click at [204, 39] on icon at bounding box center [239, 135] width 627 height 520
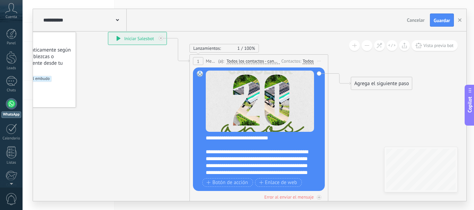
drag, startPoint x: 339, startPoint y: 151, endPoint x: 353, endPoint y: 93, distance: 59.5
click at [353, 93] on icon at bounding box center [247, 119] width 627 height 520
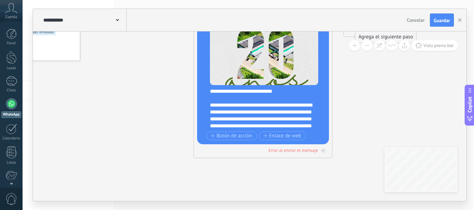
drag, startPoint x: 340, startPoint y: 133, endPoint x: 314, endPoint y: 138, distance: 25.8
click at [337, 128] on icon at bounding box center [252, 72] width 627 height 520
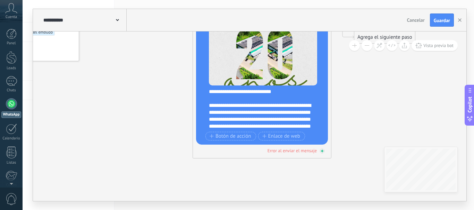
click at [290, 152] on div "Error al enviar el mensaje" at bounding box center [291, 151] width 49 height 6
click at [363, 190] on div "Agrega el siguiente paso" at bounding box center [384, 187] width 61 height 11
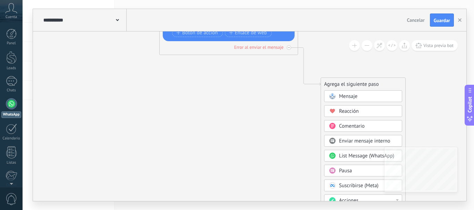
drag, startPoint x: 363, startPoint y: 172, endPoint x: 327, endPoint y: 76, distance: 102.3
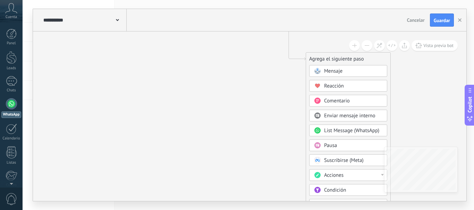
drag, startPoint x: 266, startPoint y: 172, endPoint x: 249, endPoint y: 142, distance: 34.1
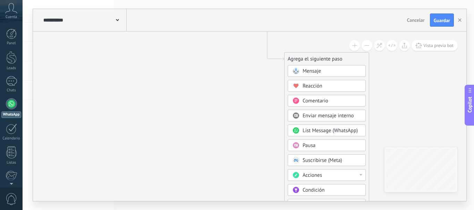
drag, startPoint x: 259, startPoint y: 141, endPoint x: 238, endPoint y: 129, distance: 24.7
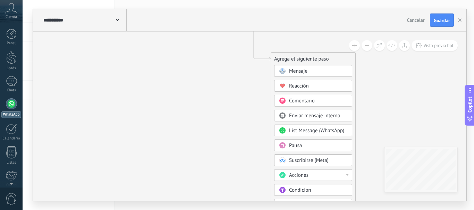
drag, startPoint x: 262, startPoint y: 163, endPoint x: 250, endPoint y: 148, distance: 19.2
click at [306, 132] on span "List Message (WhatsApp)" at bounding box center [316, 131] width 55 height 7
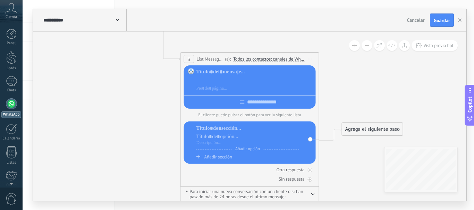
click at [257, 83] on div at bounding box center [254, 80] width 117 height 7
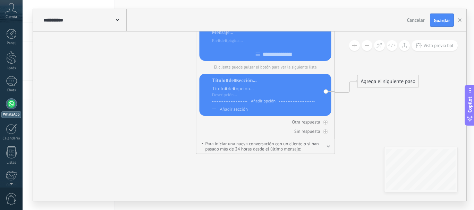
drag, startPoint x: 337, startPoint y: 154, endPoint x: 349, endPoint y: 99, distance: 56.6
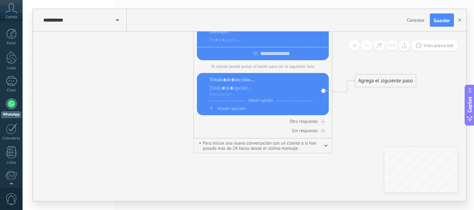
drag, startPoint x: 366, startPoint y: 109, endPoint x: 349, endPoint y: 145, distance: 39.4
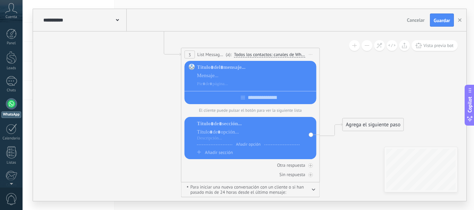
drag, startPoint x: 358, startPoint y: 75, endPoint x: 374, endPoint y: 131, distance: 58.0
click at [383, 135] on icon at bounding box center [159, 18] width 788 height 679
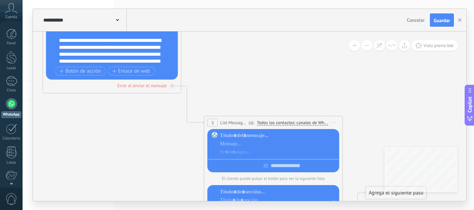
drag, startPoint x: 209, startPoint y: 104, endPoint x: 390, endPoint y: 108, distance: 180.7
click at [390, 108] on icon at bounding box center [182, 86] width 788 height 679
click at [224, 120] on span "List Message (WhatsApp)" at bounding box center [233, 123] width 27 height 7
click at [209, 123] on div "3" at bounding box center [212, 123] width 10 height 8
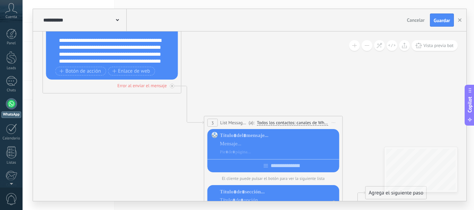
click at [253, 123] on span "(a):" at bounding box center [252, 123] width 6 height 7
click at [271, 122] on span "Todos los contactos: canales de WhatsApp seleccionados" at bounding box center [292, 123] width 71 height 6
click at [271, 122] on button "Todos los contactos: canales de WhatsApp seleccionados" at bounding box center [306, 123] width 106 height 12
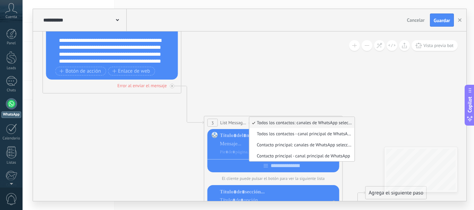
click at [377, 119] on icon at bounding box center [182, 86] width 788 height 679
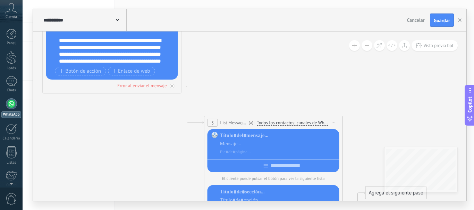
click at [328, 124] on span "Iniciar vista previa aquí Cambiar nombre Duplicar [GEOGRAPHIC_DATA]" at bounding box center [333, 123] width 11 height 10
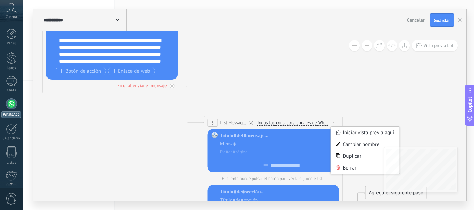
click at [320, 123] on span "Todos los contactos: canales de WhatsApp seleccionados" at bounding box center [292, 123] width 71 height 6
click at [320, 123] on button "Todos los contactos: canales de WhatsApp seleccionados" at bounding box center [306, 123] width 106 height 12
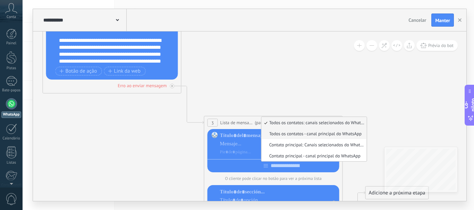
click at [312, 136] on font "Todos os contatos - canal principal do WhatsApp" at bounding box center [315, 134] width 92 height 6
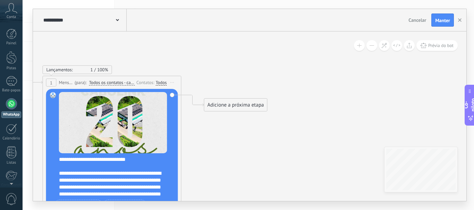
click at [161, 82] on font "Todos" at bounding box center [161, 83] width 11 height 6
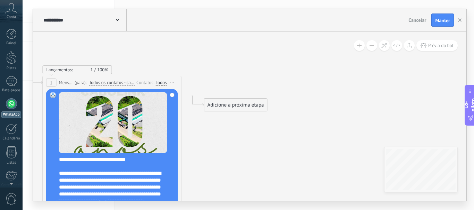
click at [100, 84] on font "Todos os contatos - canais selecionados" at bounding box center [127, 83] width 76 height 6
click at [100, 84] on button "Todos os contatos - canais selecionados" at bounding box center [128, 83] width 87 height 12
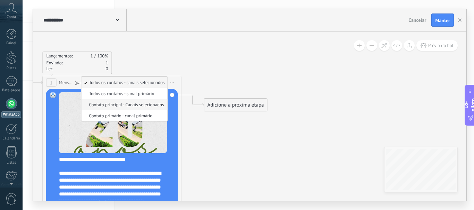
click at [140, 103] on font "Contato principal - Canais selecionados" at bounding box center [126, 105] width 75 height 6
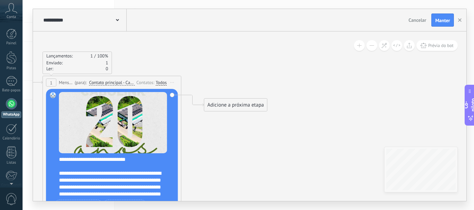
click at [90, 81] on font "Contato principal - Canais selecionados" at bounding box center [126, 83] width 75 height 6
click at [90, 81] on button "Contato principal - Canais selecionados" at bounding box center [129, 83] width 87 height 12
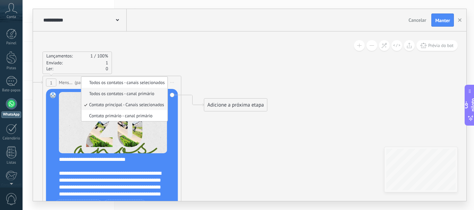
click at [114, 93] on font "Todos os contatos - canal primário" at bounding box center [121, 94] width 65 height 6
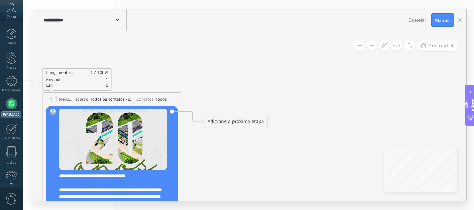
click at [156, 98] on font "Todos" at bounding box center [161, 99] width 11 height 6
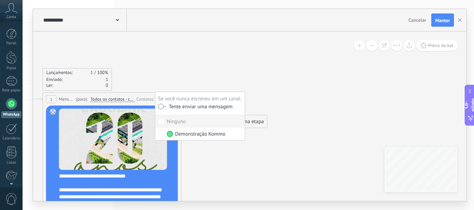
click at [198, 109] on font "Tente enviar uma mensagem" at bounding box center [201, 107] width 64 height 7
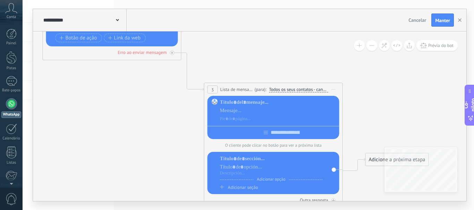
drag, startPoint x: 250, startPoint y: 87, endPoint x: 234, endPoint y: 92, distance: 17.0
click at [234, 92] on font "Lista de mensagens (WhatsApp)" at bounding box center [250, 90] width 61 height 6
click at [217, 93] on div "3" at bounding box center [212, 90] width 10 height 8
click at [213, 90] on font "3" at bounding box center [212, 90] width 2 height 6
click at [176, 54] on div "Erro ao enviar mensagem" at bounding box center [112, 52] width 132 height 7
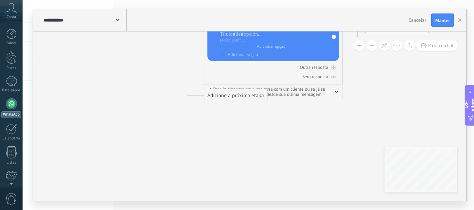
click at [248, 100] on div "Adicione a próxima etapa" at bounding box center [235, 95] width 63 height 11
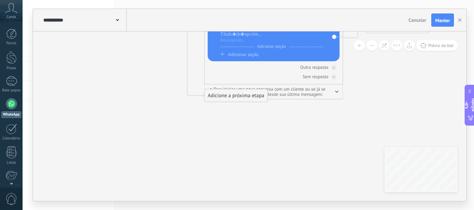
click at [331, 94] on span "Para iniciar uma nova conversa com um cliente ou se já se passaram mais de 24 h…" at bounding box center [273, 92] width 126 height 10
click at [333, 94] on span "Para iniciar uma nova conversa com um cliente ou se já se passaram mais de 24 h…" at bounding box center [273, 92] width 126 height 10
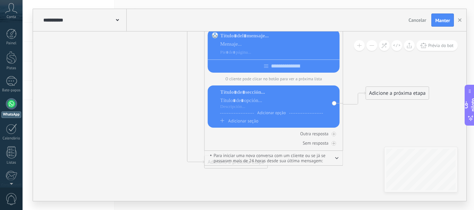
click at [370, 50] on button at bounding box center [371, 45] width 11 height 11
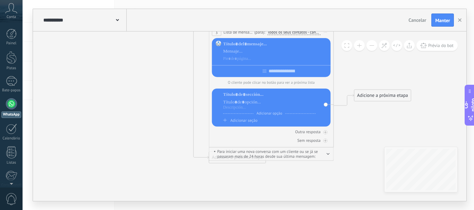
click at [374, 47] on button at bounding box center [371, 45] width 11 height 11
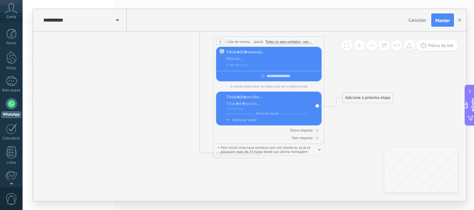
click at [374, 47] on button at bounding box center [371, 45] width 11 height 11
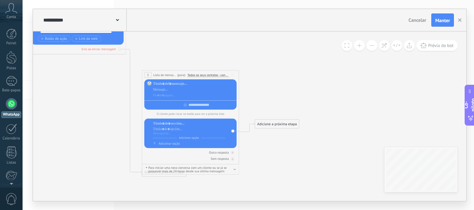
drag, startPoint x: 357, startPoint y: 75, endPoint x: 301, endPoint y: 98, distance: 60.7
click at [301, 98] on icon at bounding box center [127, 55] width 552 height 487
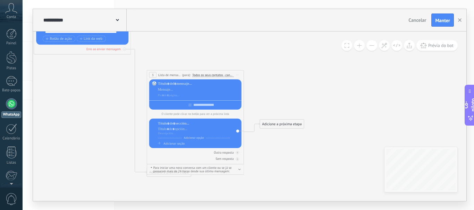
drag, startPoint x: 274, startPoint y: 105, endPoint x: 236, endPoint y: 122, distance: 40.8
drag, startPoint x: 236, startPoint y: 122, endPoint x: 228, endPoint y: 114, distance: 11.3
drag, startPoint x: 228, startPoint y: 114, endPoint x: 392, endPoint y: 89, distance: 166.2
click at [392, 89] on icon at bounding box center [131, 55] width 552 height 487
click at [357, 47] on button at bounding box center [359, 45] width 11 height 11
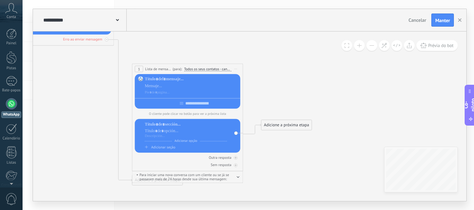
click at [357, 47] on button at bounding box center [359, 45] width 11 height 11
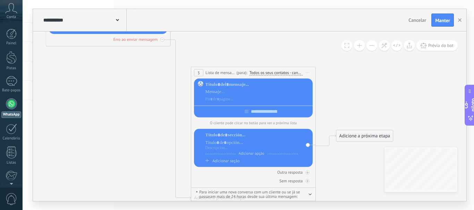
drag, startPoint x: 270, startPoint y: 82, endPoint x: 356, endPoint y: 94, distance: 87.2
click at [353, 94] on icon at bounding box center [171, 47] width 710 height 626
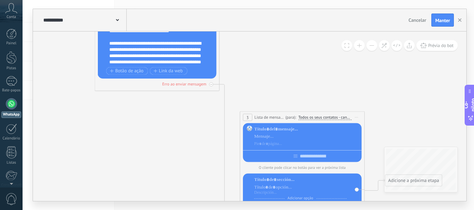
drag, startPoint x: 276, startPoint y: 65, endPoint x: 309, endPoint y: 100, distance: 48.6
click at [309, 100] on icon at bounding box center [220, 92] width 710 height 626
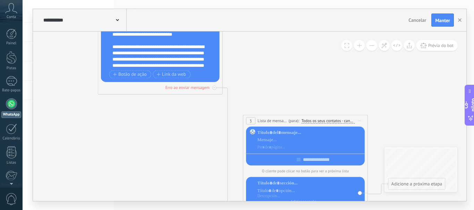
drag, startPoint x: 277, startPoint y: 68, endPoint x: 308, endPoint y: 115, distance: 56.9
click at [308, 115] on icon at bounding box center [223, 96] width 710 height 626
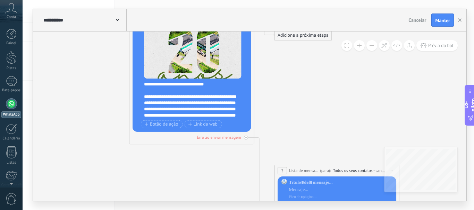
drag, startPoint x: 296, startPoint y: 89, endPoint x: 319, endPoint y: 140, distance: 55.6
click at [319, 140] on icon at bounding box center [255, 146] width 710 height 626
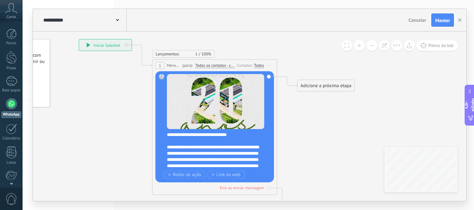
drag, startPoint x: 131, startPoint y: 88, endPoint x: 119, endPoint y: 44, distance: 45.3
click at [119, 45] on icon at bounding box center [278, 196] width 710 height 626
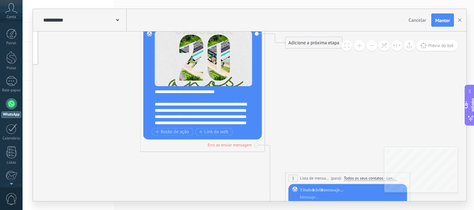
drag, startPoint x: 304, startPoint y: 124, endPoint x: 294, endPoint y: 84, distance: 41.5
click at [294, 84] on icon at bounding box center [266, 153] width 710 height 626
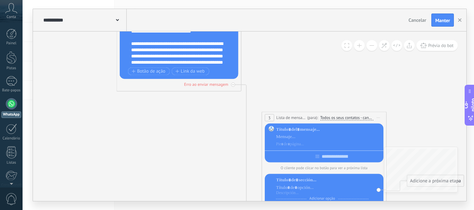
drag, startPoint x: 354, startPoint y: 126, endPoint x: 322, endPoint y: 66, distance: 67.8
click at [233, 86] on div at bounding box center [233, 85] width 4 height 4
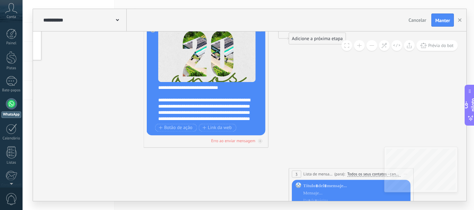
drag, startPoint x: 281, startPoint y: 85, endPoint x: 312, endPoint y: 140, distance: 63.8
click at [312, 140] on icon at bounding box center [269, 149] width 710 height 626
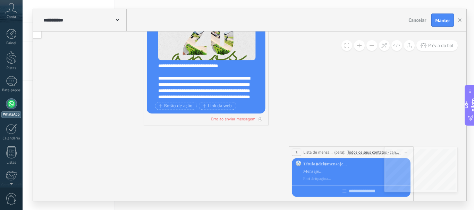
drag, startPoint x: 310, startPoint y: 116, endPoint x: 302, endPoint y: 72, distance: 45.4
click at [302, 76] on icon at bounding box center [269, 127] width 710 height 626
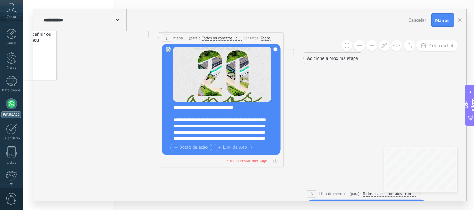
drag, startPoint x: 299, startPoint y: 104, endPoint x: 326, endPoint y: 173, distance: 74.1
click at [326, 173] on icon at bounding box center [284, 169] width 710 height 626
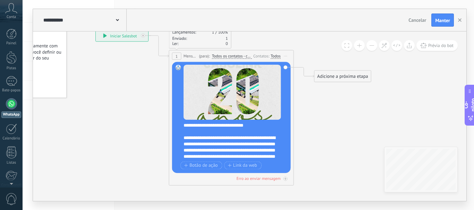
click at [317, 121] on icon at bounding box center [294, 187] width 710 height 626
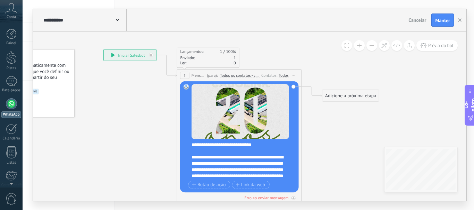
click at [135, 52] on div "**********" at bounding box center [130, 55] width 52 height 11
click at [282, 78] on font "Todos" at bounding box center [283, 75] width 10 height 5
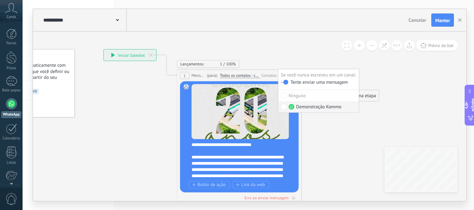
click at [297, 107] on font "Demonstração Kommo" at bounding box center [318, 107] width 45 height 6
click at [288, 44] on icon at bounding box center [302, 206] width 710 height 626
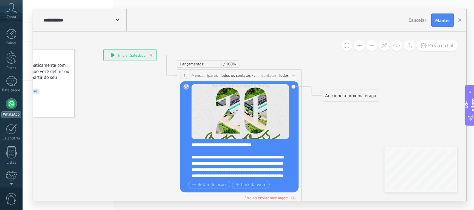
click at [243, 71] on div "1 Mensagem ******* (para): Todos os contatos - canal primário Todos os contatos…" at bounding box center [239, 75] width 124 height 11
click at [242, 74] on font "Todos os contatos - canal primário" at bounding box center [249, 75] width 59 height 5
click at [242, 74] on button "Todos os contatos - canal primário" at bounding box center [256, 75] width 78 height 11
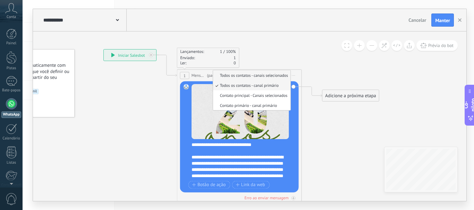
click at [238, 73] on font "Todos os contatos - canais selecionados" at bounding box center [254, 75] width 68 height 5
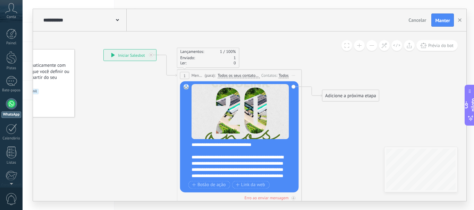
click at [351, 104] on icon at bounding box center [302, 206] width 710 height 626
click at [351, 98] on font "Adicione a próxima etapa" at bounding box center [350, 96] width 51 height 6
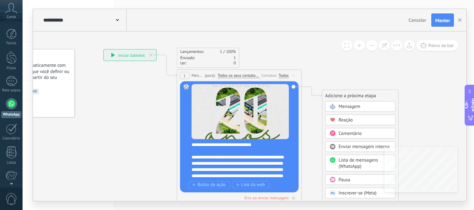
click at [353, 145] on font "Enviar mensagem interna" at bounding box center [363, 147] width 51 height 6
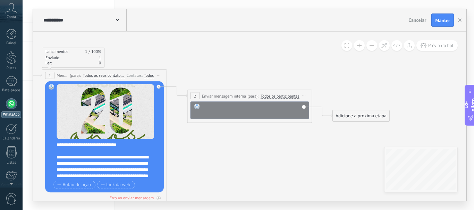
click at [242, 105] on div at bounding box center [253, 110] width 103 height 12
click at [197, 97] on div "2" at bounding box center [194, 95] width 9 height 7
click at [158, 86] on icon at bounding box center [158, 87] width 2 height 2
click at [205, 130] on font "Adicione a próxima etapa" at bounding box center [215, 132] width 51 height 6
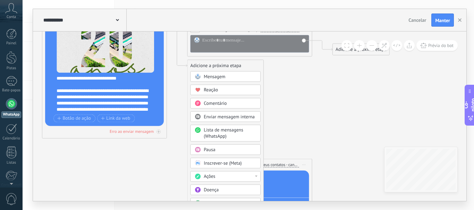
click at [234, 135] on div "Lista de mensagens (WhatsApp)" at bounding box center [230, 134] width 52 height 12
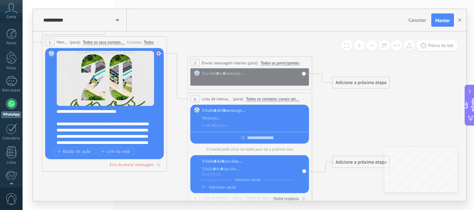
click at [156, 54] on div at bounding box center [158, 54] width 4 height 4
click at [194, 63] on font "2" at bounding box center [195, 62] width 2 height 5
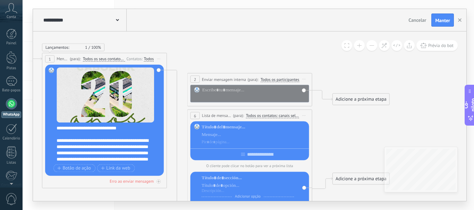
click at [158, 70] on div "Substituir Remover Converter em mensagem de voz Arraste a imagem aqui para anex…" at bounding box center [104, 120] width 119 height 111
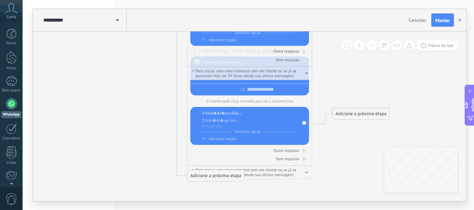
click at [185, 173] on icon at bounding box center [168, 26] width 710 height 626
click at [183, 174] on icon at bounding box center [168, 26] width 710 height 626
click at [183, 174] on icon at bounding box center [177, 41] width 20 height 271
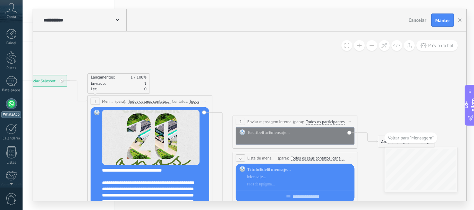
click at [396, 138] on font "Voltar para "Mensagem"" at bounding box center [411, 138] width 46 height 6
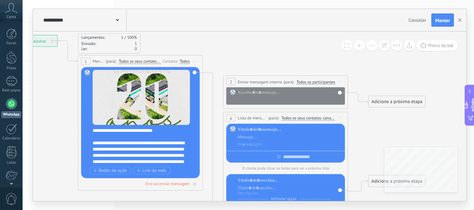
drag, startPoint x: 365, startPoint y: 86, endPoint x: 410, endPoint y: 89, distance: 45.5
click at [409, 89] on icon at bounding box center [203, 192] width 710 height 626
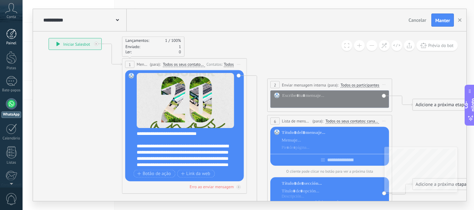
click at [17, 35] on link "Painel" at bounding box center [11, 37] width 23 height 17
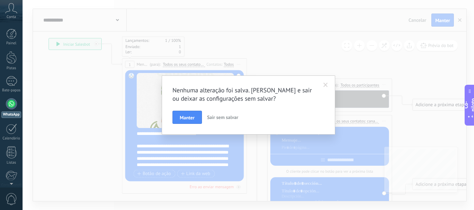
click at [237, 120] on font "Sair sem salvar" at bounding box center [222, 117] width 31 height 6
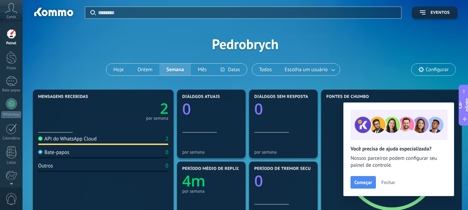
click at [432, 68] on font "Configurar" at bounding box center [437, 70] width 23 height 7
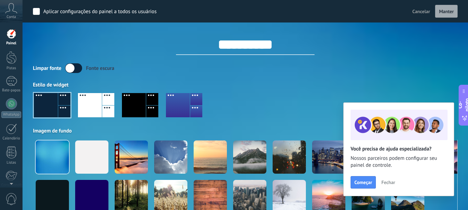
drag, startPoint x: 164, startPoint y: 50, endPoint x: 162, endPoint y: 53, distance: 3.8
click at [17, 14] on div "Conta" at bounding box center [11, 11] width 23 height 23
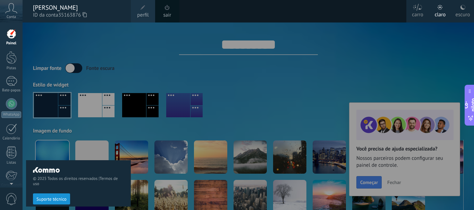
click at [145, 12] on font "perfil" at bounding box center [142, 15] width 11 height 7
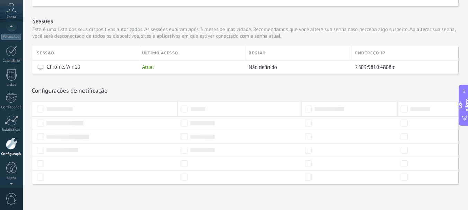
scroll to position [43, 0]
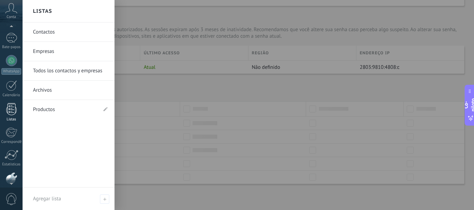
click at [12, 116] on link "Listas" at bounding box center [11, 112] width 23 height 19
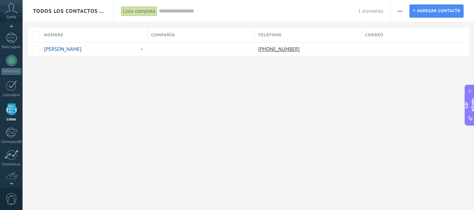
scroll to position [43, 0]
click at [383, 50] on div at bounding box center [413, 49] width 102 height 13
click at [376, 49] on span at bounding box center [374, 49] width 7 height 7
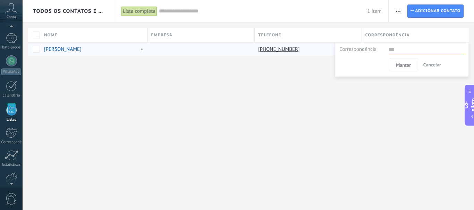
click at [431, 66] on font "Cancelar" at bounding box center [432, 65] width 18 height 6
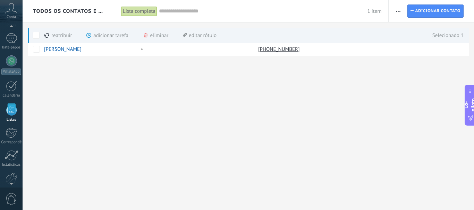
click at [102, 40] on font "adicionar tarefa" at bounding box center [110, 36] width 35 height 14
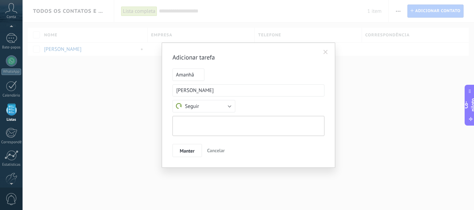
click at [191, 125] on textarea at bounding box center [248, 126] width 152 height 20
click at [212, 108] on button "Seguir" at bounding box center [203, 106] width 63 height 12
click at [244, 105] on div "Seguir Reunião Personalizado Seguir" at bounding box center [248, 106] width 152 height 12
click at [219, 154] on button "Cancelar" at bounding box center [215, 150] width 23 height 13
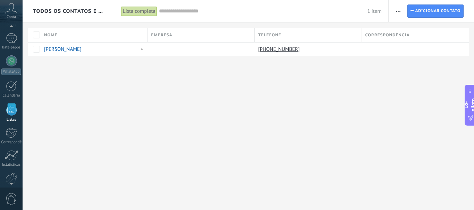
click at [79, 29] on div "Nome" at bounding box center [94, 35] width 107 height 15
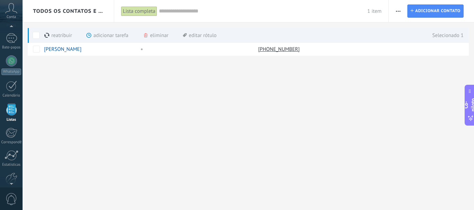
click at [38, 34] on span at bounding box center [36, 35] width 7 height 7
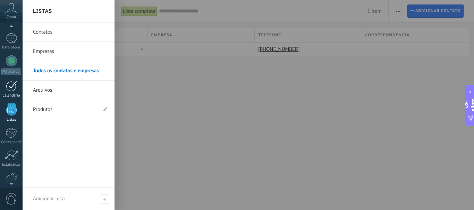
click at [9, 87] on div at bounding box center [11, 86] width 11 height 11
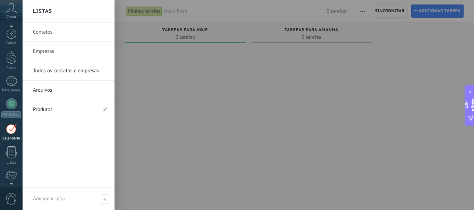
click at [11, 147] on div at bounding box center [11, 153] width 10 height 12
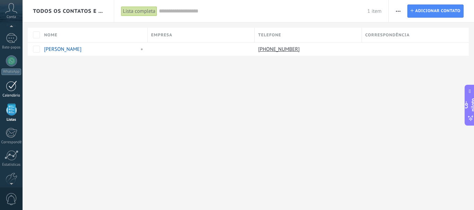
click at [15, 88] on div at bounding box center [11, 86] width 11 height 11
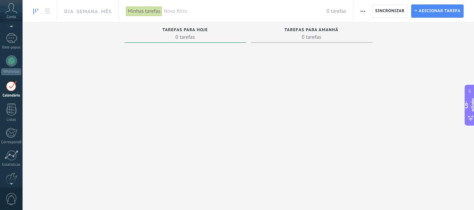
scroll to position [20, 0]
click at [14, 44] on link "Pistas" at bounding box center [11, 40] width 23 height 19
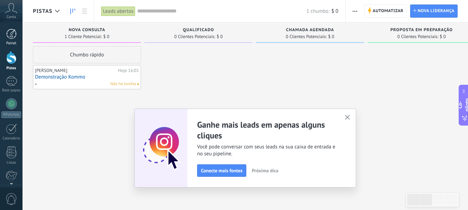
click at [9, 32] on div at bounding box center [11, 34] width 10 height 10
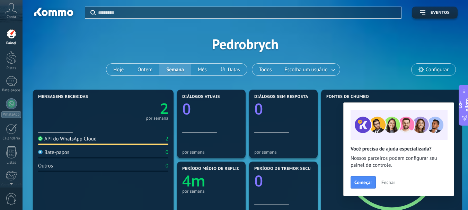
click at [12, 11] on icon at bounding box center [11, 8] width 12 height 10
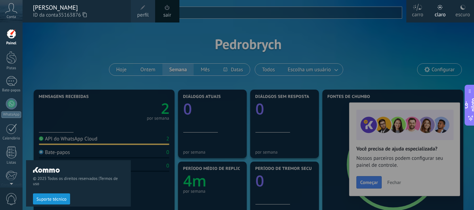
click at [191, 75] on div at bounding box center [260, 105] width 474 height 210
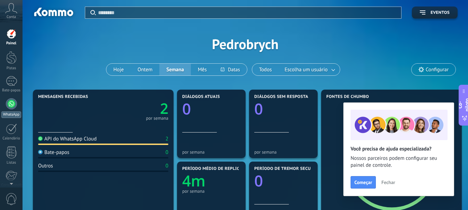
click at [8, 103] on div at bounding box center [11, 103] width 11 height 11
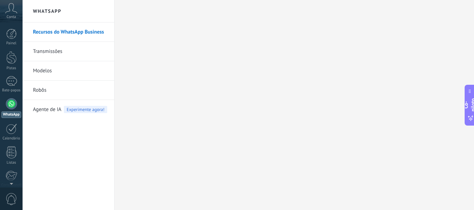
click at [58, 32] on font "Recursos do WhatsApp Business" at bounding box center [68, 32] width 71 height 7
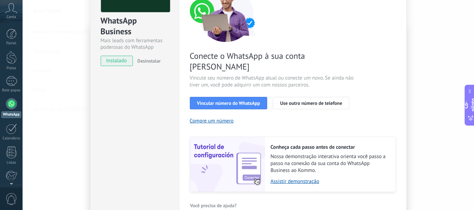
scroll to position [97, 0]
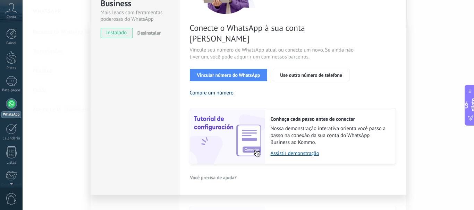
click at [224, 90] on font "Compre um número" at bounding box center [212, 93] width 44 height 7
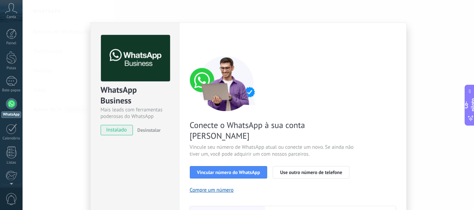
click at [146, 131] on font "Desinstalar" at bounding box center [148, 130] width 23 height 6
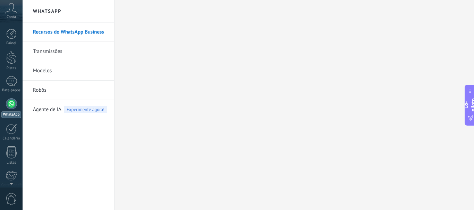
click at [61, 90] on link "Robôs" at bounding box center [70, 90] width 74 height 19
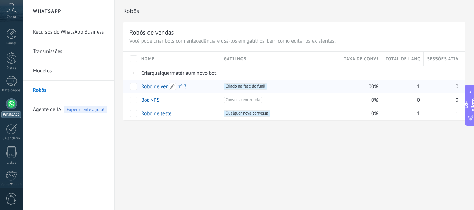
click at [152, 86] on font "Robô de vendas nº 3" at bounding box center [163, 87] width 45 height 7
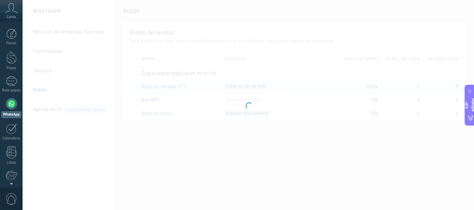
type input "**********"
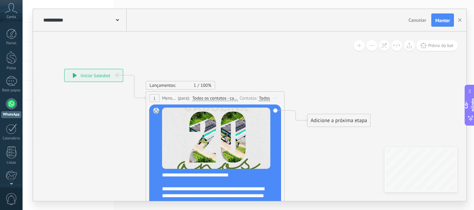
drag, startPoint x: 240, startPoint y: 122, endPoint x: 115, endPoint y: 113, distance: 125.5
click at [116, 113] on icon at bounding box center [204, 156] width 627 height 520
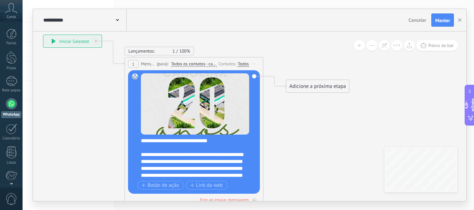
drag, startPoint x: 358, startPoint y: 137, endPoint x: 353, endPoint y: 101, distance: 36.0
click at [350, 101] on icon at bounding box center [183, 121] width 627 height 520
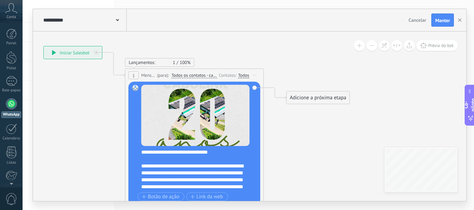
click at [12, 99] on div at bounding box center [11, 103] width 11 height 11
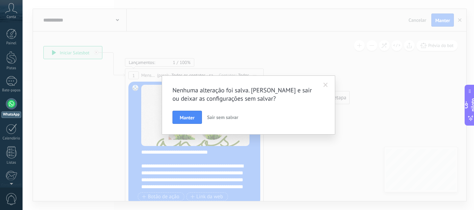
click at [219, 116] on font "Sair sem salvar" at bounding box center [222, 117] width 31 height 6
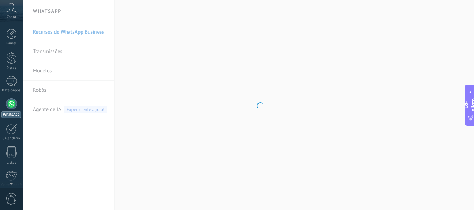
click at [96, 31] on body ".abccls-1,.abccls-2{fill-rule:evenodd}.abccls-2{fill:#fff} .abfcls-1{fill:none}…" at bounding box center [237, 105] width 474 height 210
click at [94, 32] on body ".abccls-1,.abccls-2{fill-rule:evenodd}.abccls-2{fill:#fff} .abfcls-1{fill:none}…" at bounding box center [237, 105] width 474 height 210
click at [94, 32] on font "Recursos do WhatsApp Business" at bounding box center [68, 32] width 71 height 7
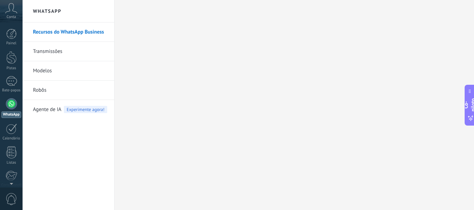
click at [94, 32] on body ".abccls-1,.abccls-2{fill-rule:evenodd}.abccls-2{fill:#fff} .abfcls-1{fill:none}…" at bounding box center [237, 105] width 474 height 210
drag, startPoint x: 180, startPoint y: 129, endPoint x: 178, endPoint y: 141, distance: 12.0
click at [180, 130] on body ".abccls-1,.abccls-2{fill-rule:evenodd}.abccls-2{fill:#fff} .abfcls-1{fill:none}…" at bounding box center [237, 105] width 474 height 210
click at [178, 144] on body ".abccls-1,.abccls-2{fill-rule:evenodd}.abccls-2{fill:#fff} .abfcls-1{fill:none}…" at bounding box center [237, 105] width 474 height 210
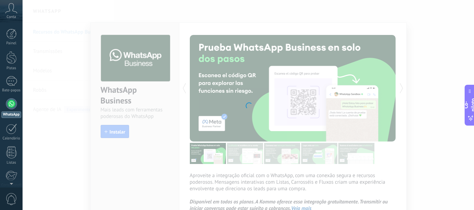
click at [111, 130] on div at bounding box center [248, 105] width 451 height 210
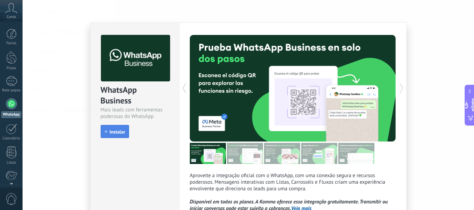
click at [119, 131] on font "Instalar" at bounding box center [118, 132] width 16 height 6
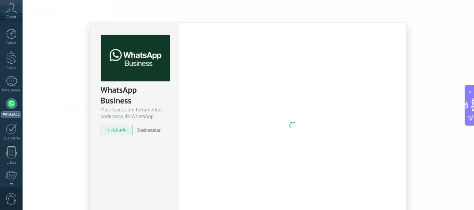
click at [121, 129] on font "instalado" at bounding box center [116, 130] width 20 height 7
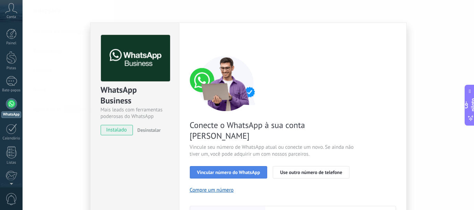
click at [215, 170] on font "Vincular número do WhatsApp" at bounding box center [228, 173] width 63 height 6
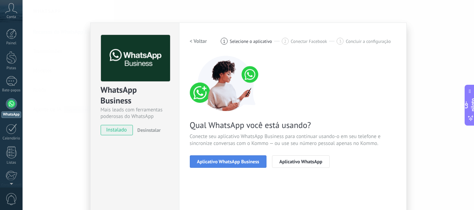
click at [222, 156] on button "Aplicativo WhatsApp Business" at bounding box center [228, 162] width 77 height 12
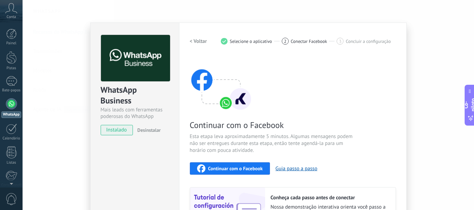
click at [232, 165] on div "Continuar com o Facebook" at bounding box center [230, 169] width 66 height 8
